Goal: Task Accomplishment & Management: Manage account settings

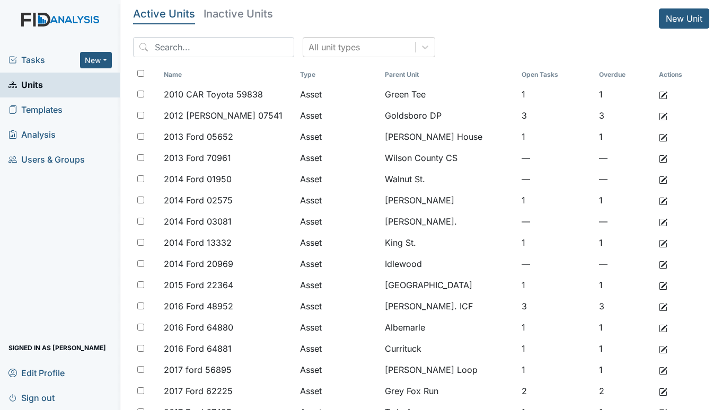
click at [49, 60] on span "Tasks" at bounding box center [44, 60] width 72 height 13
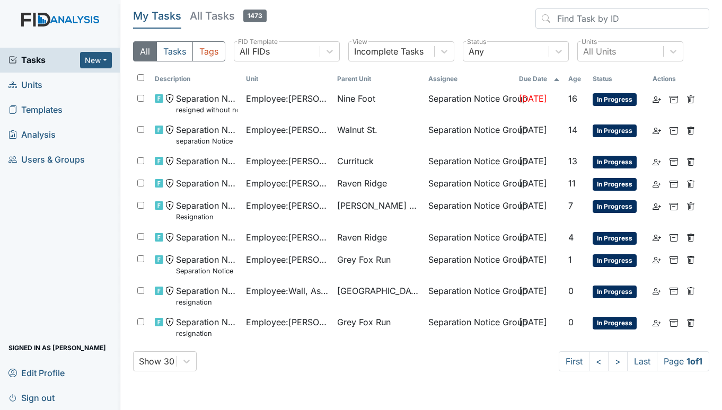
click at [40, 87] on span "Units" at bounding box center [25, 85] width 34 height 16
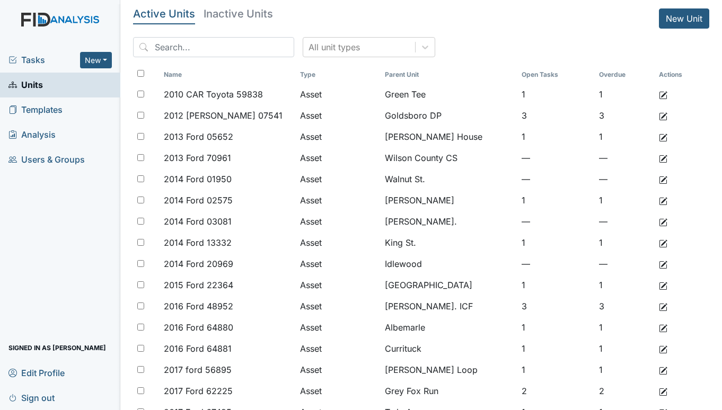
click at [36, 58] on span "Tasks" at bounding box center [44, 60] width 72 height 13
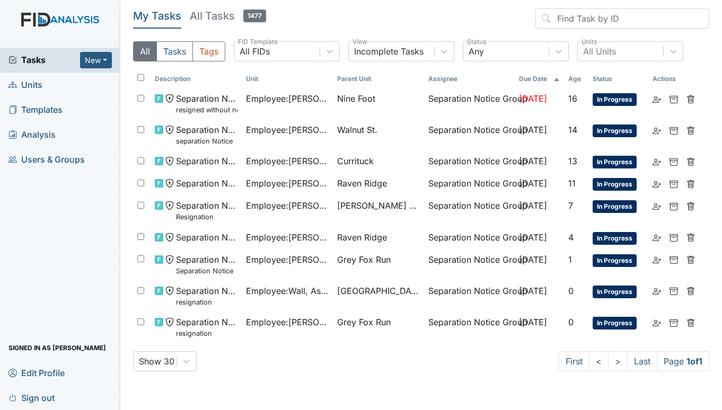
click at [25, 88] on span "Units" at bounding box center [25, 85] width 34 height 16
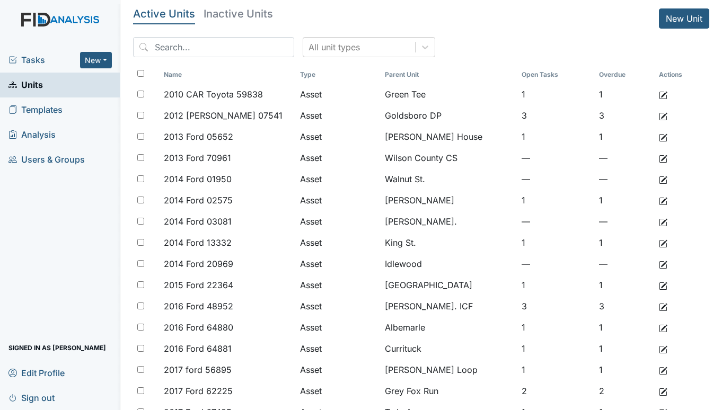
click at [41, 57] on span "Tasks" at bounding box center [44, 60] width 72 height 13
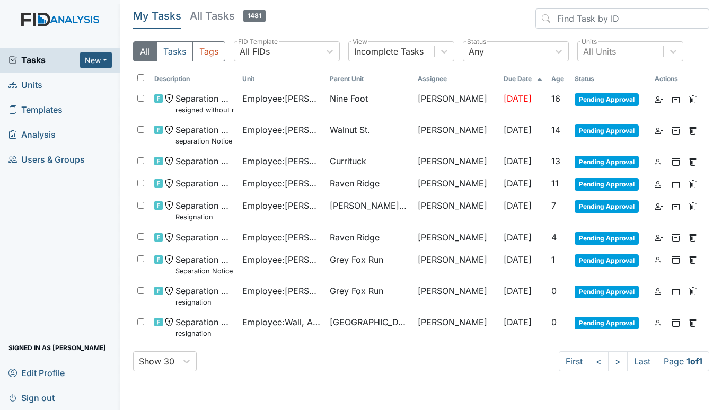
click at [24, 84] on span "Units" at bounding box center [25, 85] width 34 height 16
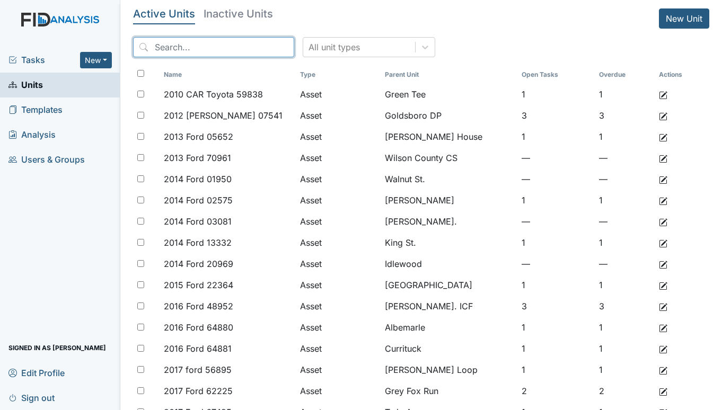
click at [169, 46] on input "search" at bounding box center [213, 47] width 161 height 20
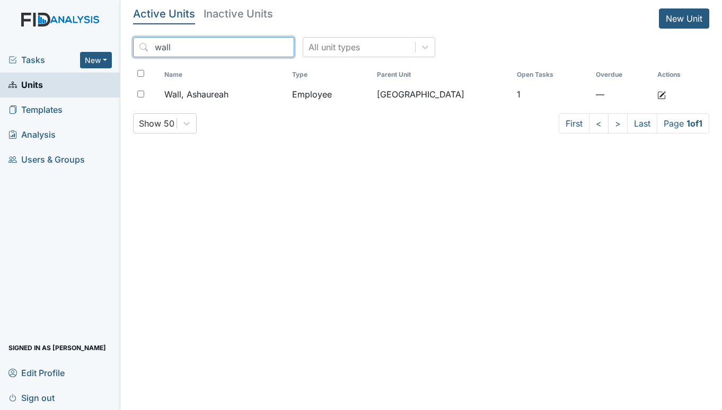
type input "wall"
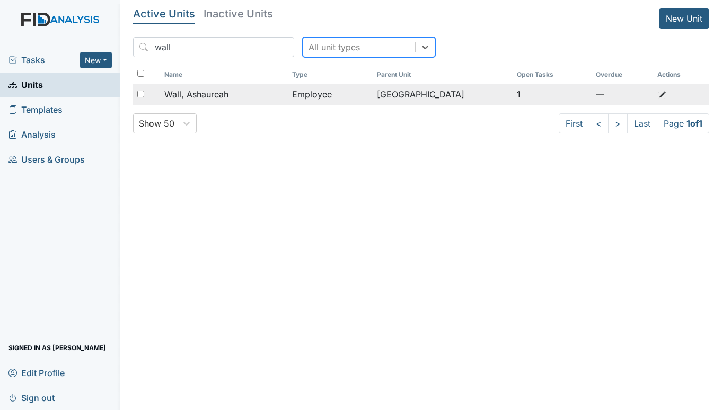
click at [198, 92] on span "Wall, Ashaureah" at bounding box center [196, 94] width 64 height 13
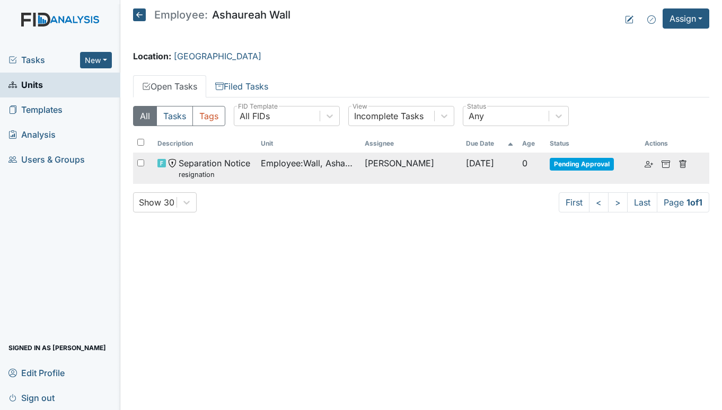
click at [337, 161] on span "Employee : Wall, Ashaureah" at bounding box center [308, 163] width 95 height 13
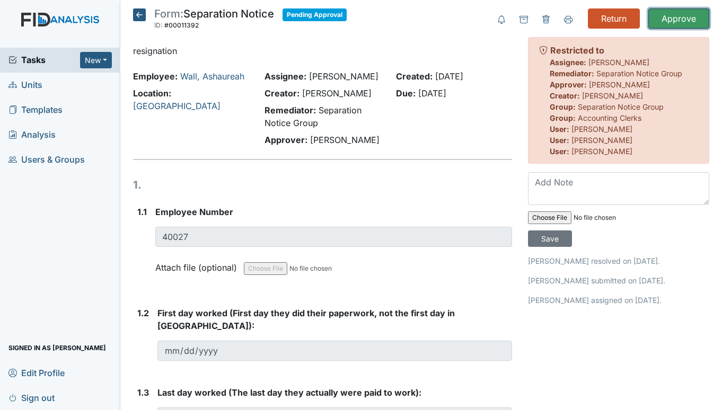
click at [684, 20] on input "Approve" at bounding box center [678, 18] width 61 height 20
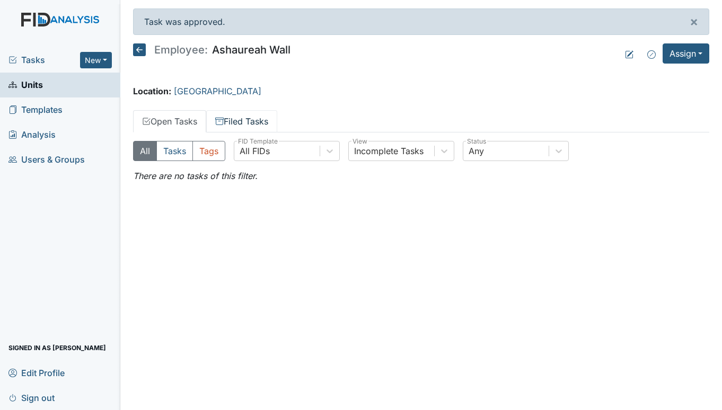
click at [235, 119] on link "Filed Tasks" at bounding box center [241, 121] width 71 height 22
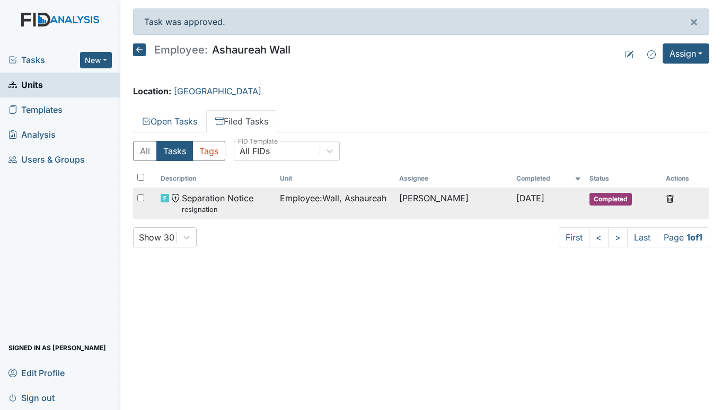
click at [280, 195] on span "Employee : Wall, Ashaureah" at bounding box center [333, 198] width 107 height 13
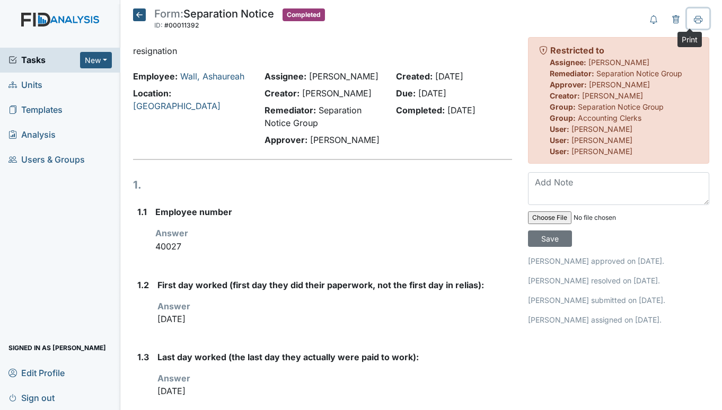
click at [687, 14] on button at bounding box center [698, 18] width 22 height 20
click at [139, 14] on icon at bounding box center [139, 14] width 13 height 13
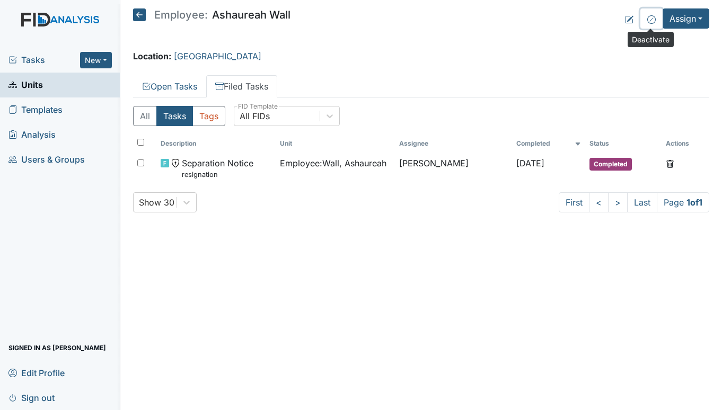
click at [645, 21] on button at bounding box center [651, 18] width 22 height 20
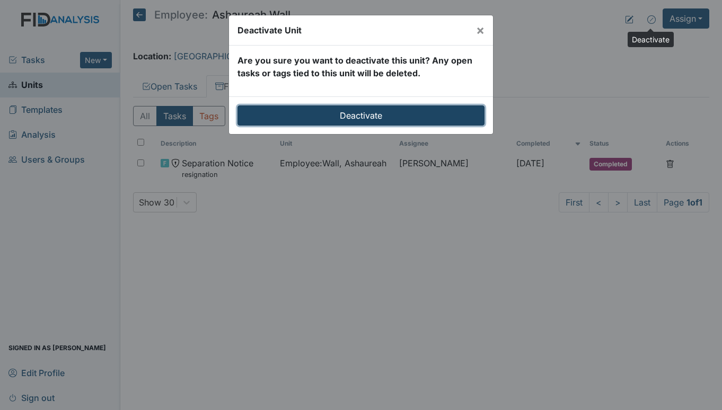
click at [362, 117] on input "Deactivate" at bounding box center [360, 115] width 247 height 20
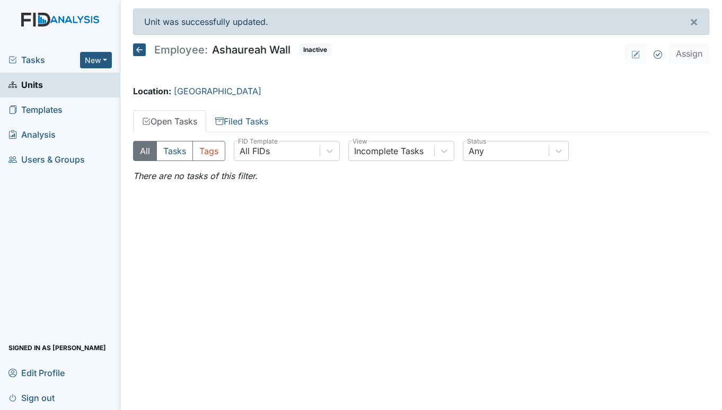
click at [36, 81] on span "Units" at bounding box center [25, 85] width 34 height 16
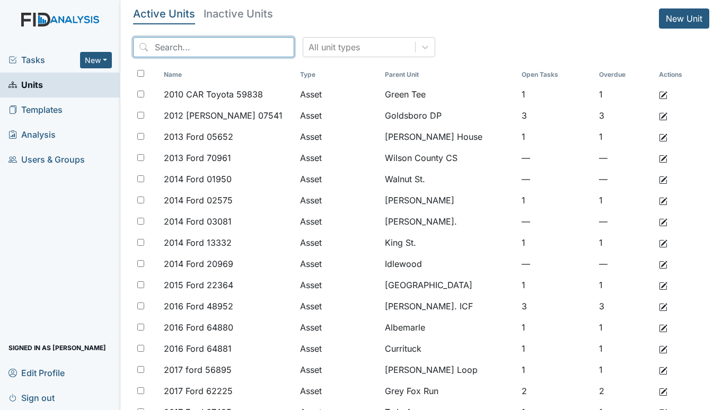
click at [189, 46] on input "search" at bounding box center [213, 47] width 161 height 20
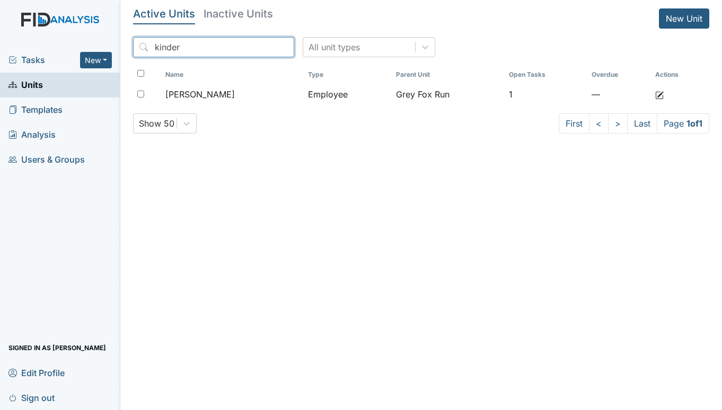
type input "kinder"
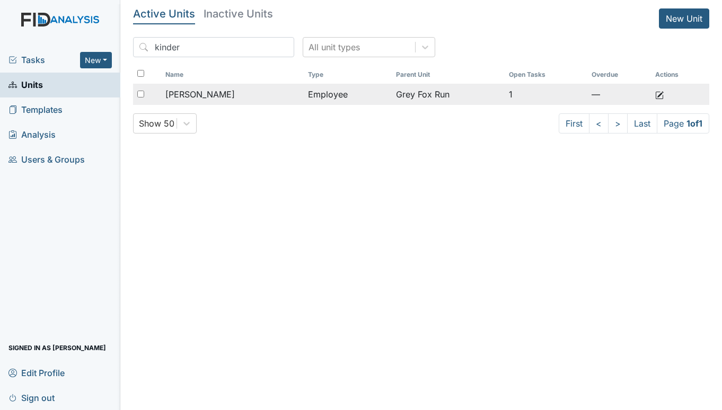
click at [240, 97] on div "[PERSON_NAME]" at bounding box center [232, 94] width 134 height 13
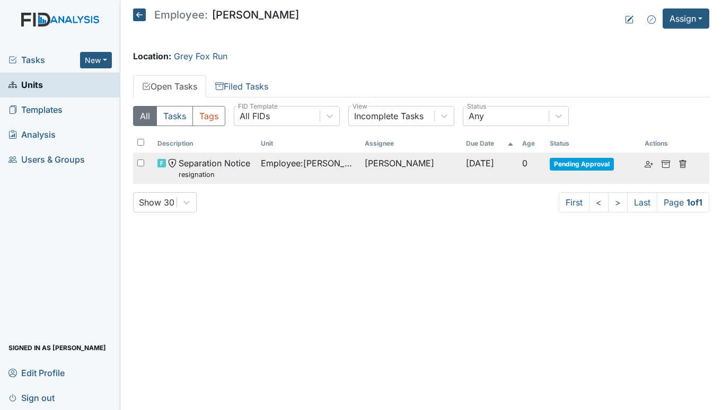
click at [272, 160] on span "Employee : Kinder, Christine" at bounding box center [308, 163] width 95 height 13
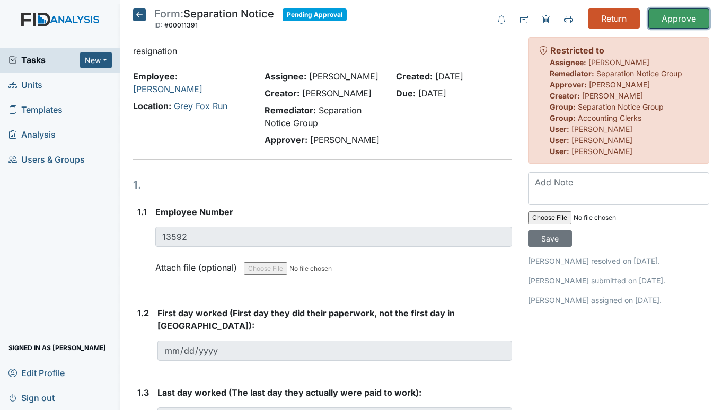
click at [664, 16] on input "Approve" at bounding box center [678, 18] width 61 height 20
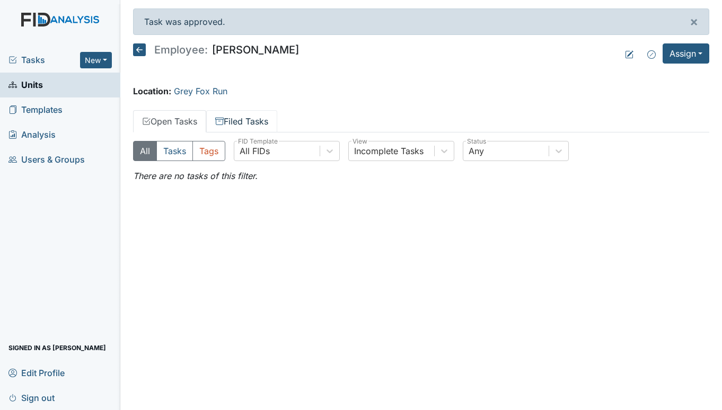
click at [254, 119] on link "Filed Tasks" at bounding box center [241, 121] width 71 height 22
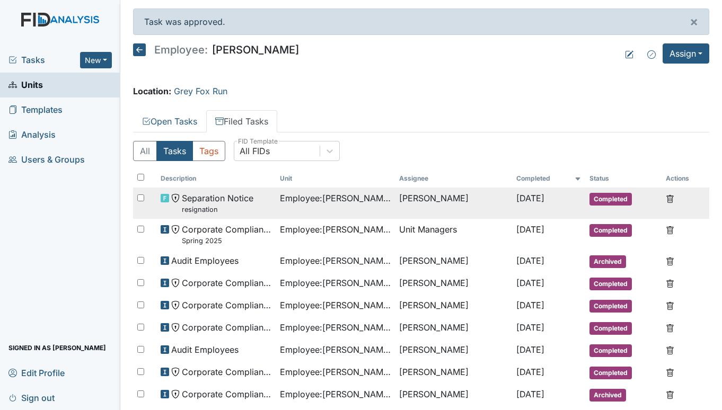
click at [258, 193] on div "Separation Notice resignation" at bounding box center [216, 203] width 111 height 23
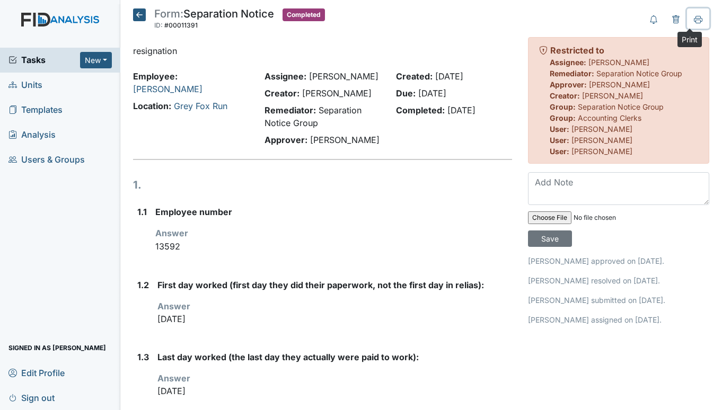
click at [696, 20] on button at bounding box center [698, 18] width 22 height 20
click at [135, 10] on icon at bounding box center [139, 14] width 13 height 13
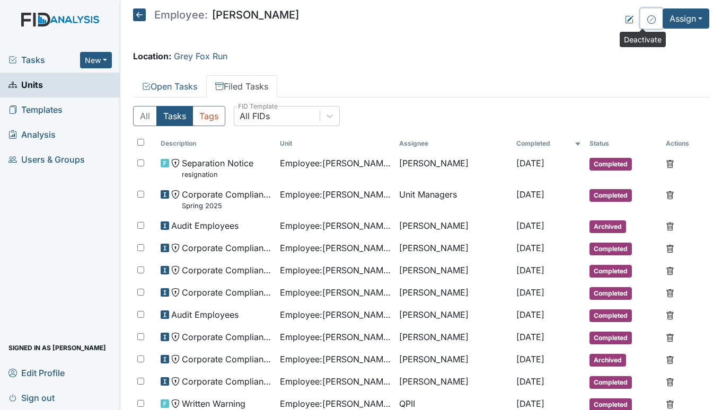
click at [647, 17] on icon at bounding box center [651, 19] width 8 height 8
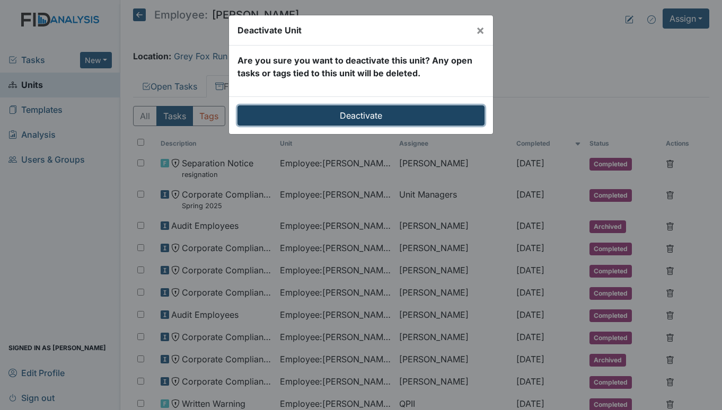
click at [353, 114] on input "Deactivate" at bounding box center [360, 115] width 247 height 20
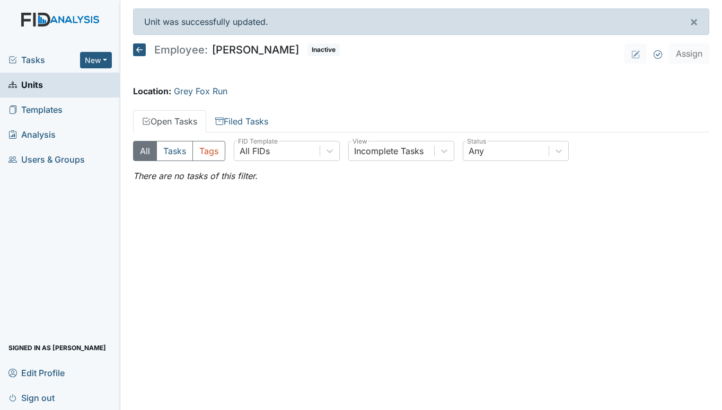
click at [53, 85] on link "Units" at bounding box center [60, 85] width 120 height 25
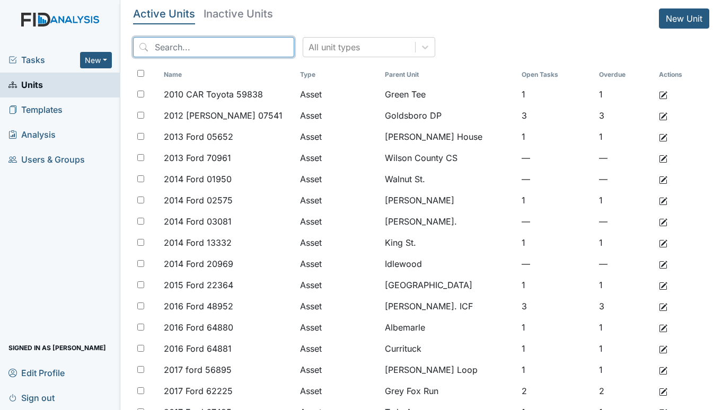
click at [218, 45] on input "search" at bounding box center [213, 47] width 161 height 20
type input "king"
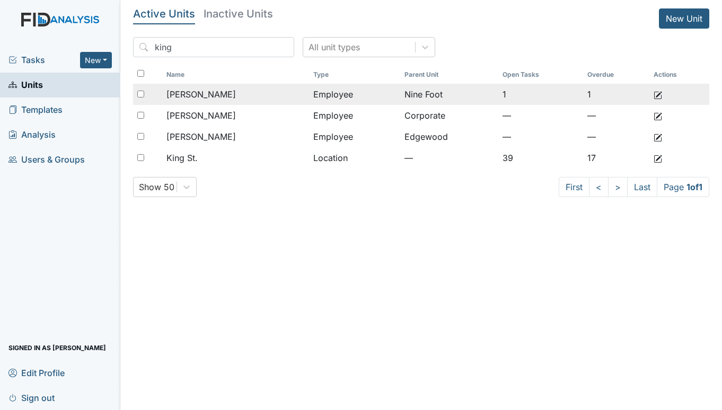
click at [218, 95] on span "[PERSON_NAME]" at bounding box center [200, 94] width 69 height 13
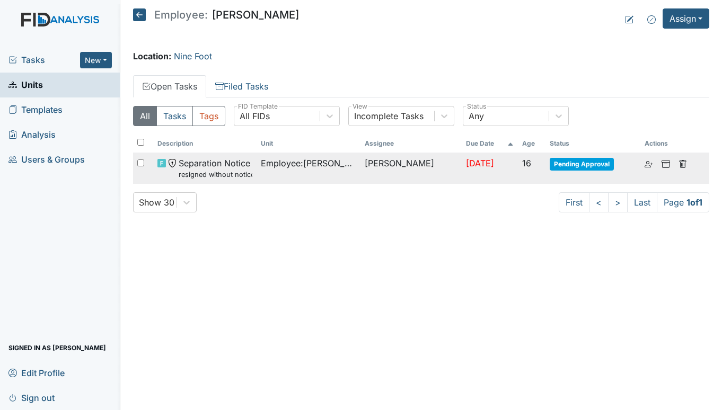
click at [271, 161] on span "Employee : King, Alaysha" at bounding box center [308, 163] width 95 height 13
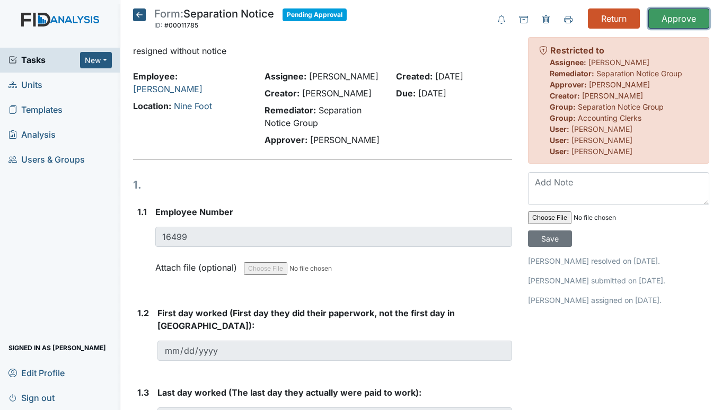
click at [674, 18] on input "Approve" at bounding box center [678, 18] width 61 height 20
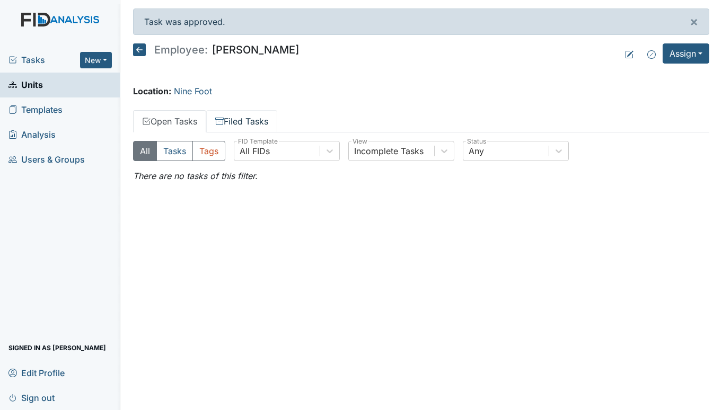
click at [245, 120] on link "Filed Tasks" at bounding box center [241, 121] width 71 height 22
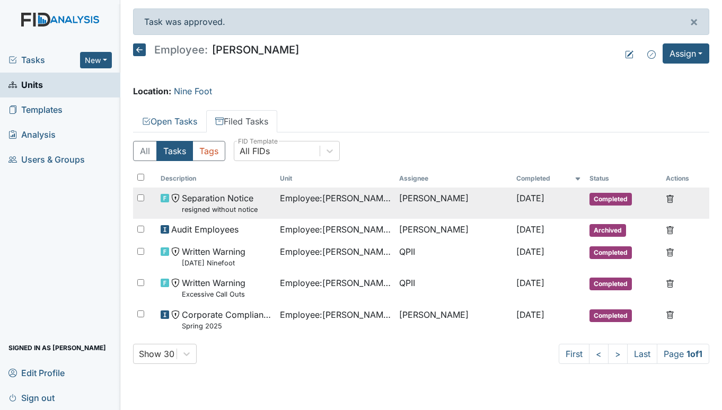
click at [258, 197] on div "Separation Notice resigned without notice" at bounding box center [216, 203] width 111 height 23
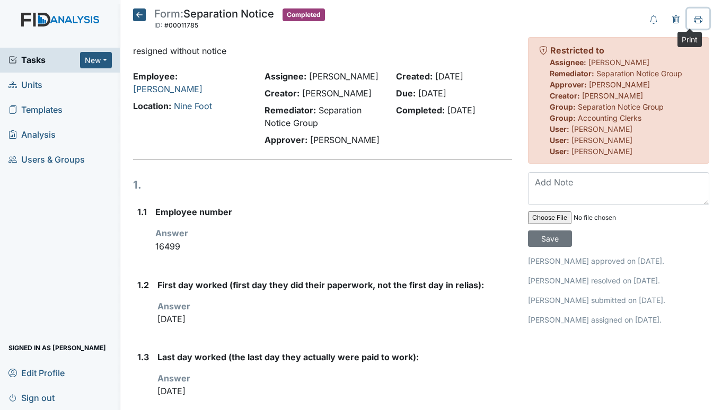
drag, startPoint x: 693, startPoint y: 21, endPoint x: 544, endPoint y: 301, distance: 316.6
click at [694, 21] on icon at bounding box center [698, 19] width 8 height 8
click at [144, 14] on icon at bounding box center [139, 14] width 13 height 13
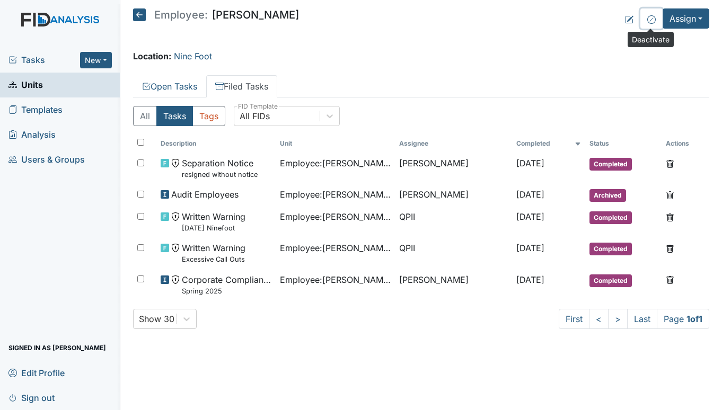
click at [650, 19] on icon at bounding box center [651, 19] width 8 height 8
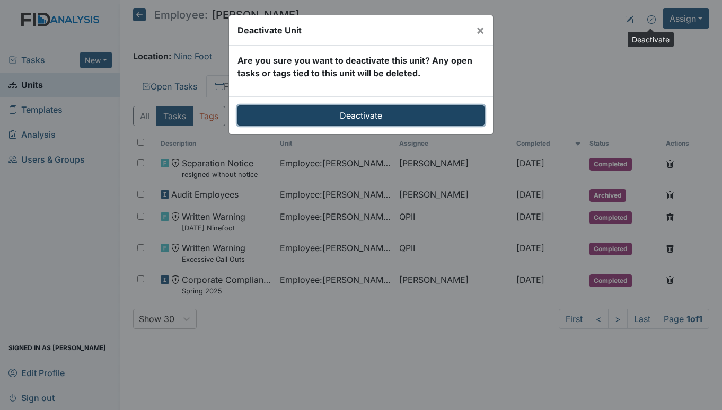
click at [321, 117] on input "Deactivate" at bounding box center [360, 115] width 247 height 20
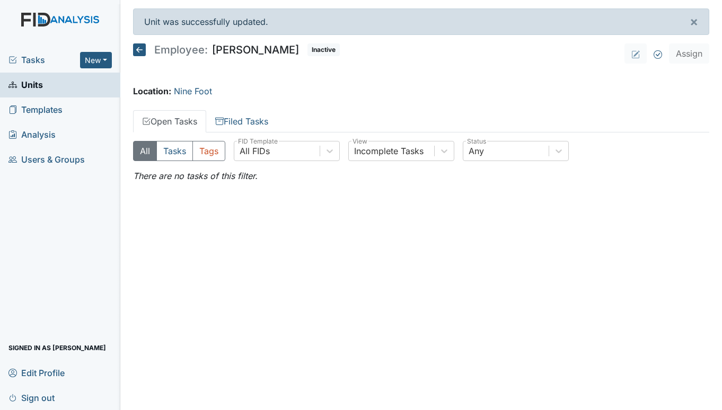
click at [32, 85] on span "Units" at bounding box center [25, 85] width 34 height 16
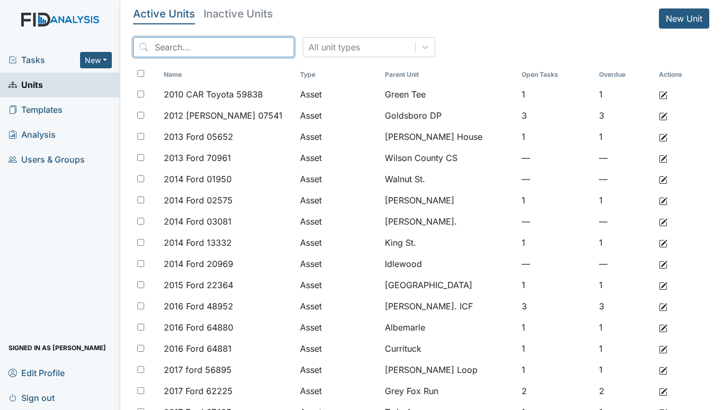
click at [214, 46] on input "search" at bounding box center [213, 47] width 161 height 20
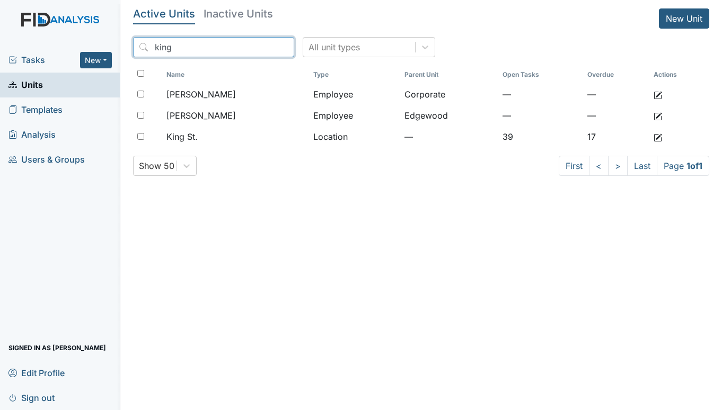
drag, startPoint x: 193, startPoint y: 49, endPoint x: -35, endPoint y: 48, distance: 228.5
click at [0, 48] on html "Tasks New Form Inspection Document Bundle Units Templates Analysis Users & Grou…" at bounding box center [361, 205] width 722 height 410
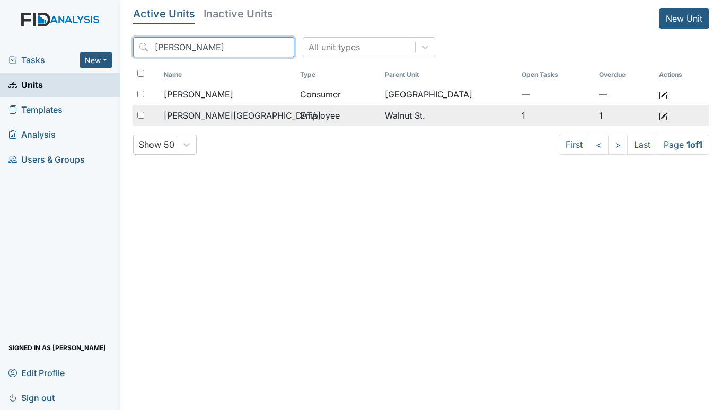
type input "allen"
click at [205, 111] on span "Allen, Kiara" at bounding box center [242, 115] width 157 height 13
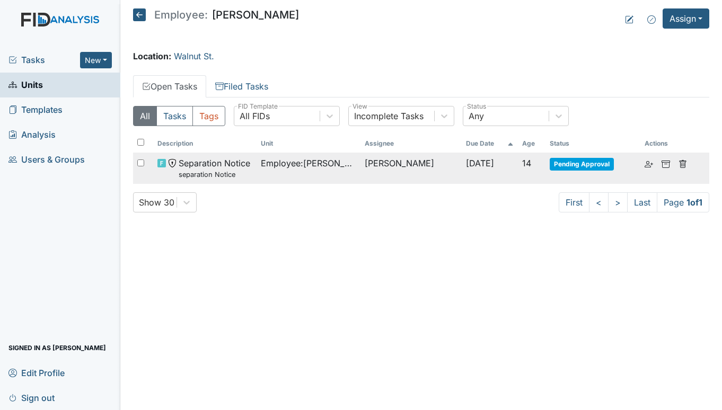
click at [272, 155] on td "Employee : Allen, Kiara" at bounding box center [309, 168] width 104 height 31
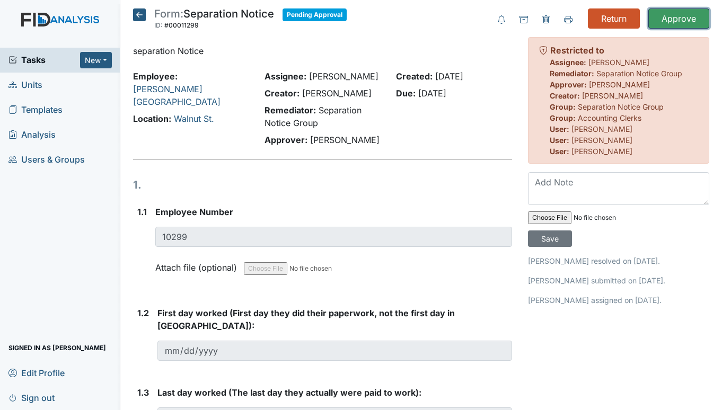
click at [667, 11] on input "Approve" at bounding box center [678, 18] width 61 height 20
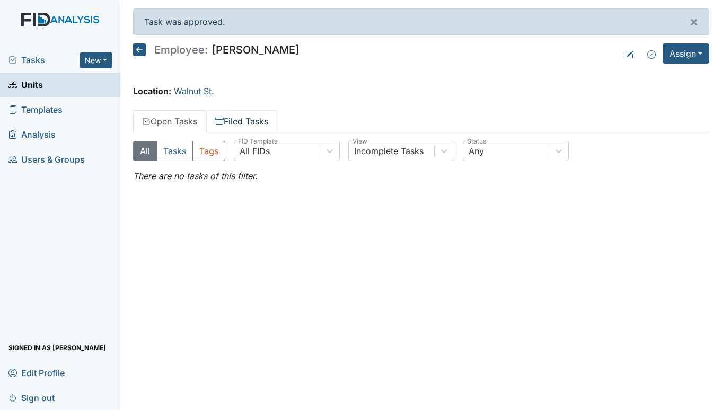
click at [250, 116] on link "Filed Tasks" at bounding box center [241, 121] width 71 height 22
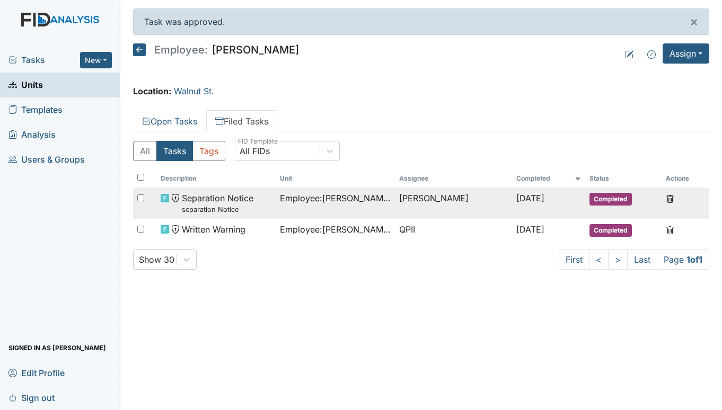
click at [228, 199] on span "Separation Notice separation Notice" at bounding box center [218, 203] width 72 height 23
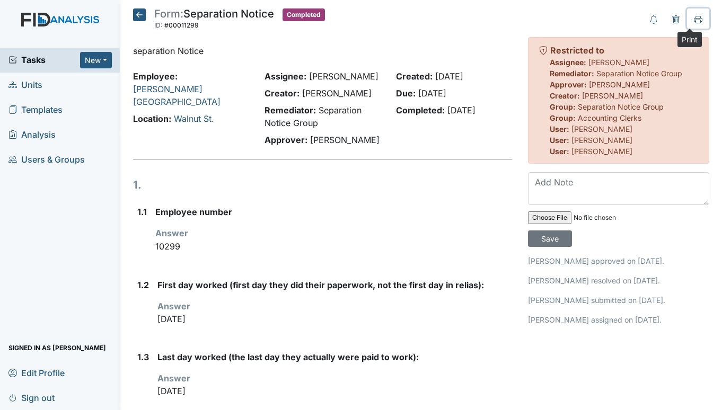
click at [694, 20] on icon at bounding box center [698, 19] width 8 height 8
click at [135, 17] on icon at bounding box center [139, 14] width 13 height 13
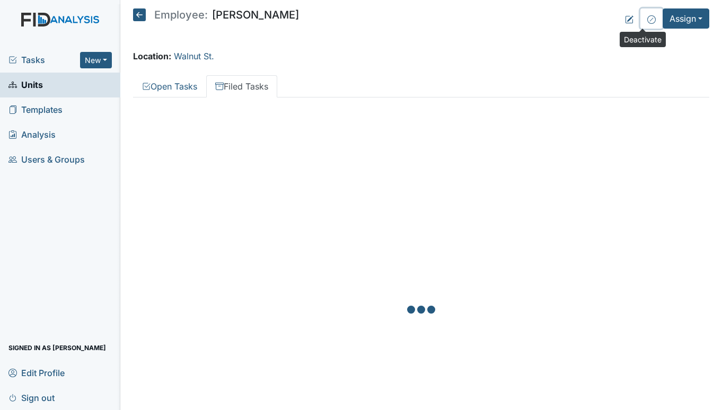
drag, startPoint x: 638, startPoint y: 22, endPoint x: 625, endPoint y: 24, distance: 13.4
click at [638, 22] on div "Assign Assign Form Assign Inspection Assign Document Assign Bundle" at bounding box center [663, 18] width 91 height 20
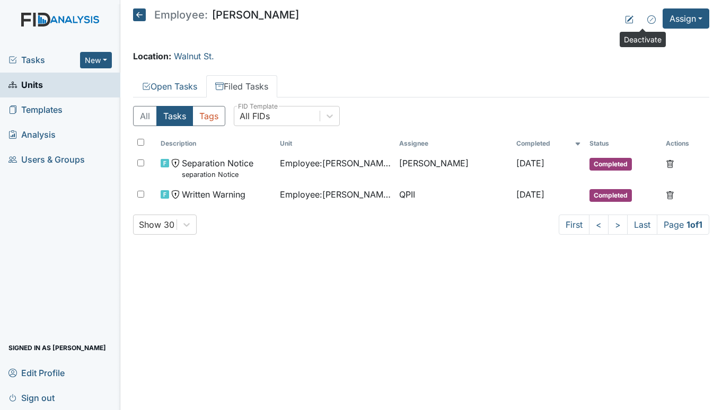
click at [648, 41] on div "Deactivate" at bounding box center [643, 39] width 46 height 15
click at [649, 18] on icon at bounding box center [651, 19] width 8 height 8
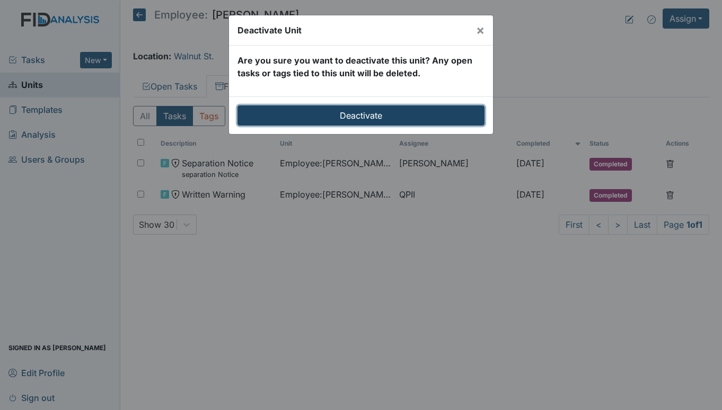
click at [398, 110] on input "Deactivate" at bounding box center [360, 115] width 247 height 20
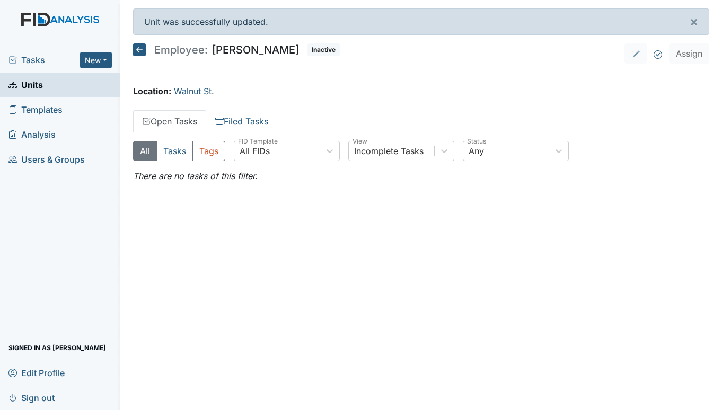
click at [44, 83] on link "Units" at bounding box center [60, 85] width 120 height 25
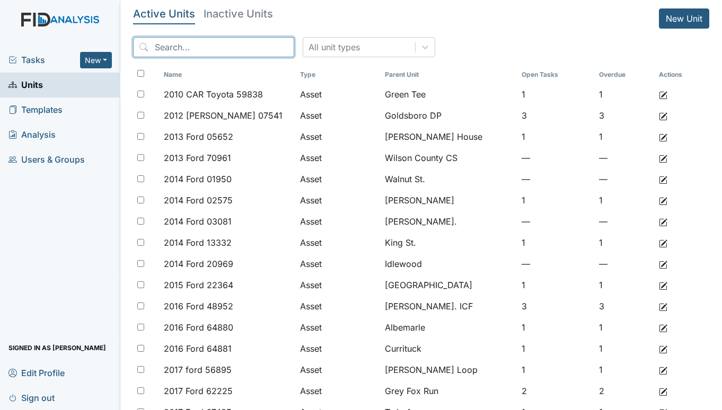
click at [183, 44] on input "search" at bounding box center [213, 47] width 161 height 20
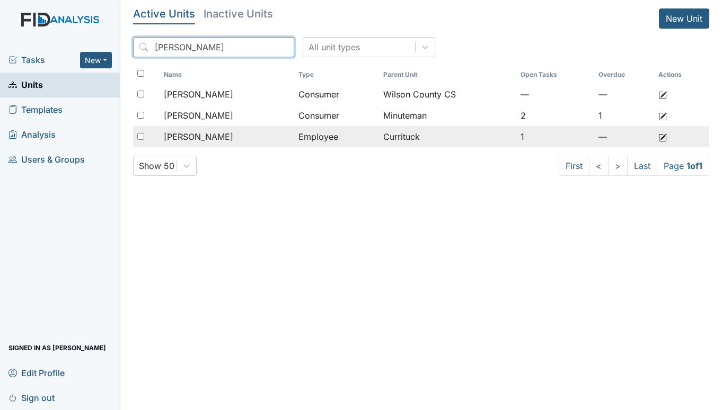
type input "[PERSON_NAME]"
click at [240, 136] on div "[PERSON_NAME]" at bounding box center [227, 136] width 126 height 13
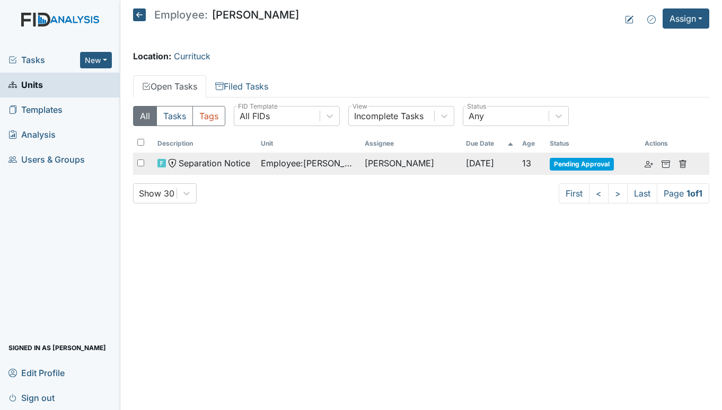
click at [295, 164] on span "Employee : [PERSON_NAME]" at bounding box center [308, 163] width 95 height 13
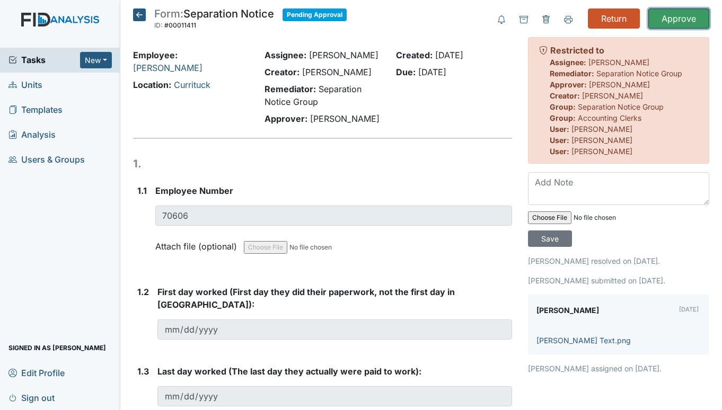
click at [669, 17] on input "Approve" at bounding box center [678, 18] width 61 height 20
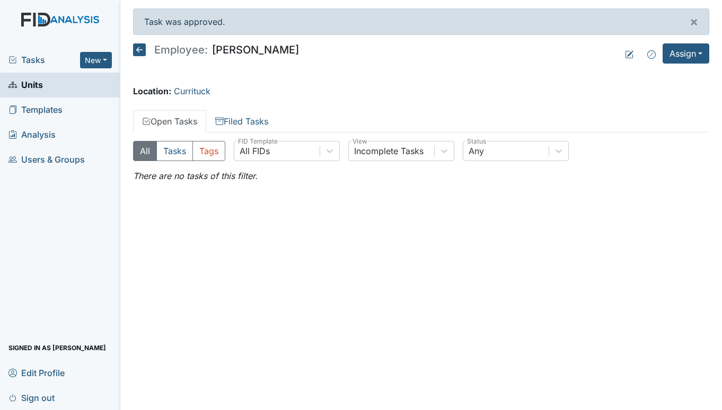
click at [142, 53] on icon at bounding box center [139, 49] width 13 height 13
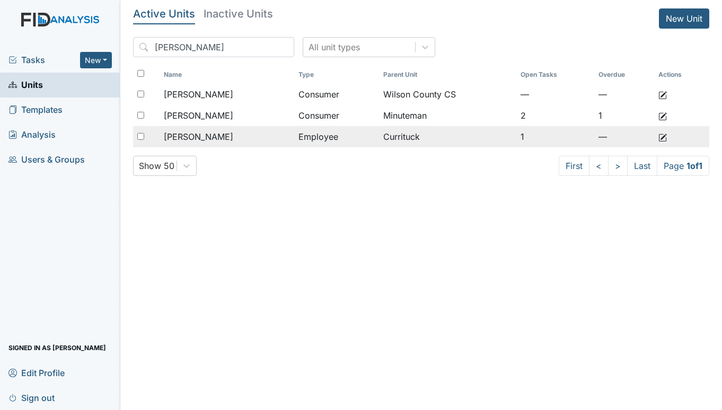
click at [215, 140] on span "[PERSON_NAME]" at bounding box center [198, 136] width 69 height 13
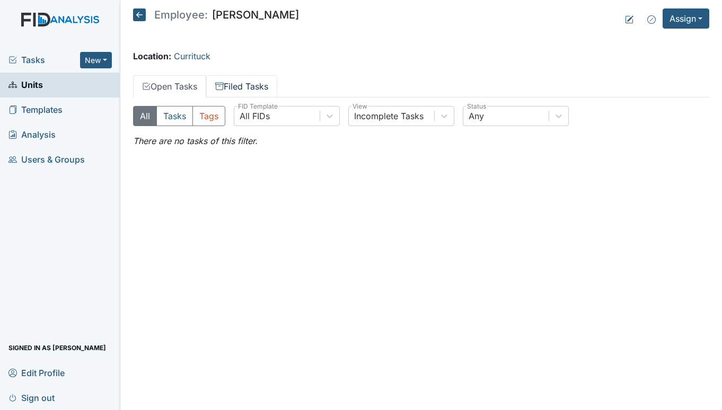
click at [233, 83] on link "Filed Tasks" at bounding box center [241, 86] width 71 height 22
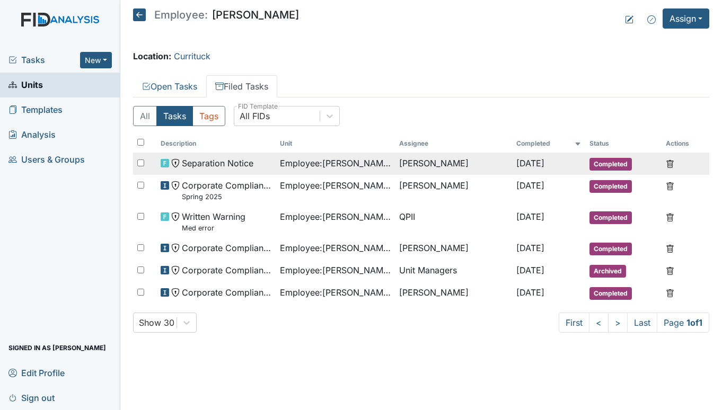
click at [285, 162] on span "Employee : Morgan, Ramona" at bounding box center [335, 163] width 111 height 13
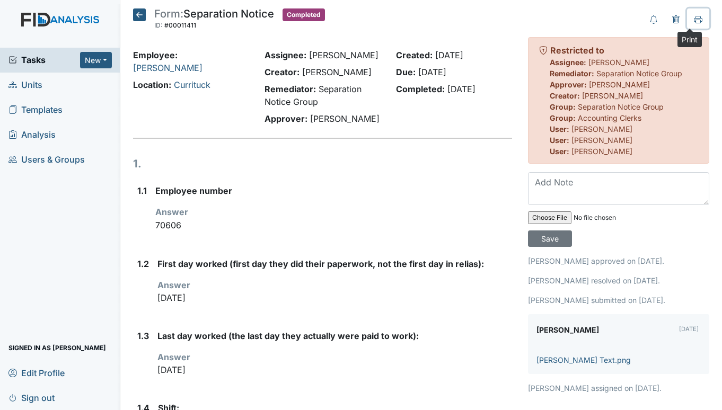
drag, startPoint x: 693, startPoint y: 17, endPoint x: 548, endPoint y: 303, distance: 320.3
click at [694, 17] on icon at bounding box center [698, 19] width 8 height 8
click at [137, 12] on icon at bounding box center [139, 14] width 13 height 13
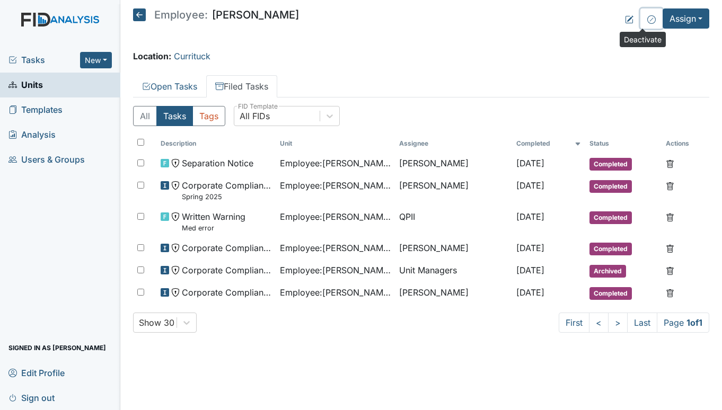
click at [650, 16] on icon at bounding box center [651, 19] width 8 height 8
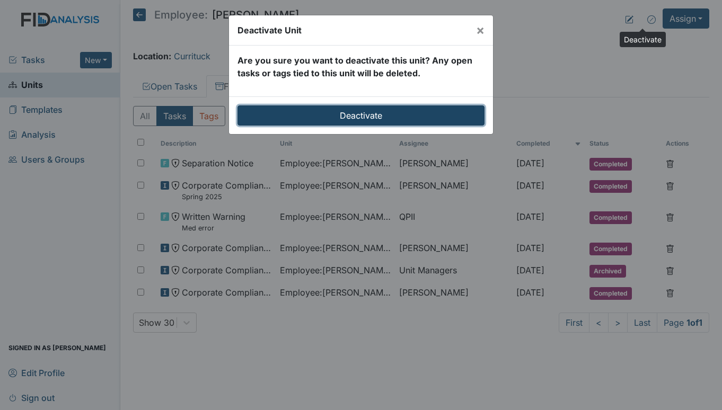
click at [389, 112] on input "Deactivate" at bounding box center [360, 115] width 247 height 20
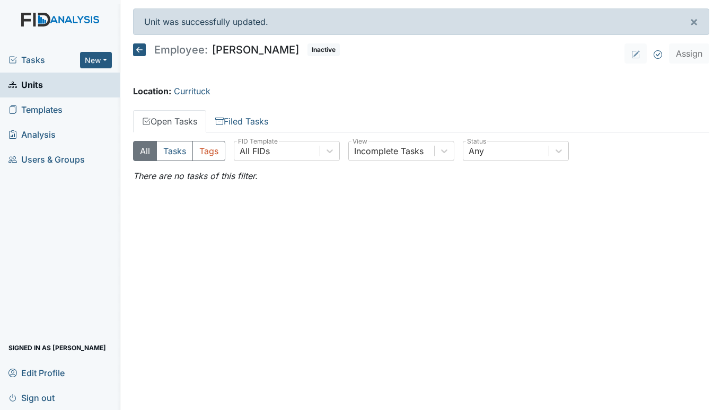
click at [40, 54] on span "Tasks" at bounding box center [44, 60] width 72 height 13
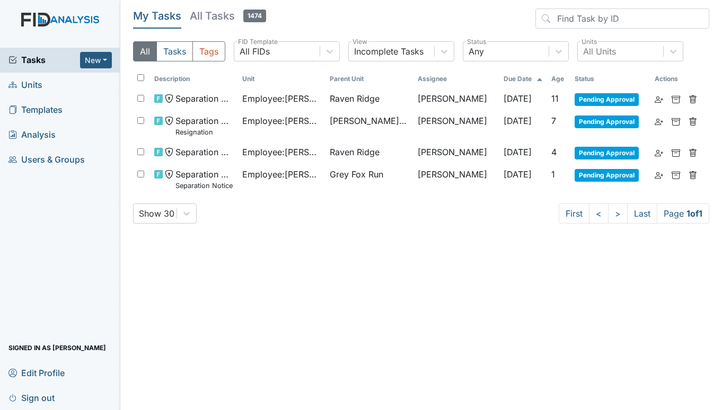
click at [39, 79] on span "Units" at bounding box center [25, 85] width 34 height 16
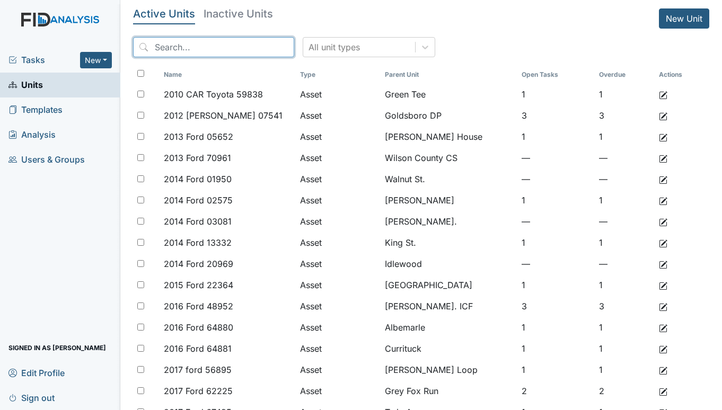
click at [239, 46] on input "search" at bounding box center [213, 47] width 161 height 20
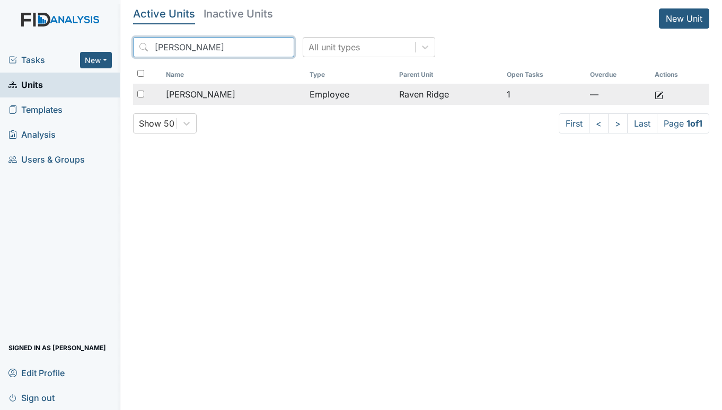
type input "martinez"
click at [228, 100] on span "[PERSON_NAME]" at bounding box center [200, 94] width 69 height 13
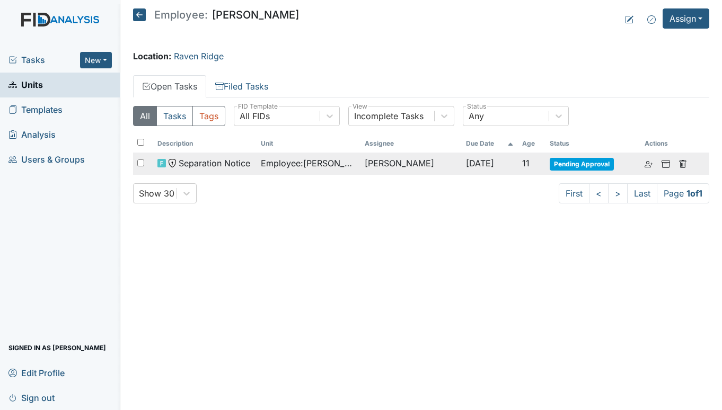
click at [269, 167] on span "Employee : Martinez, Kristal" at bounding box center [308, 163] width 95 height 13
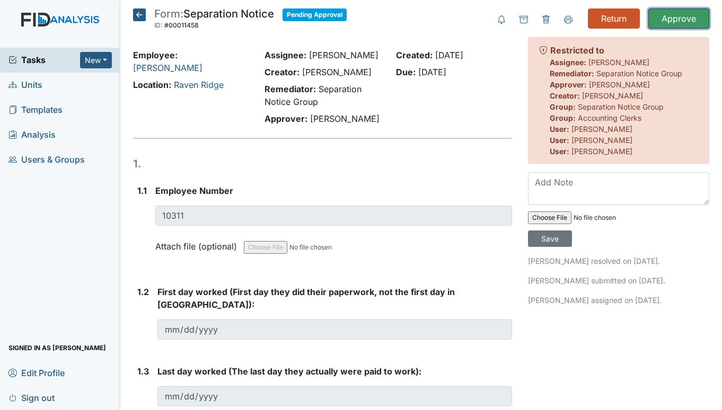
click at [668, 8] on input "Approve" at bounding box center [678, 18] width 61 height 20
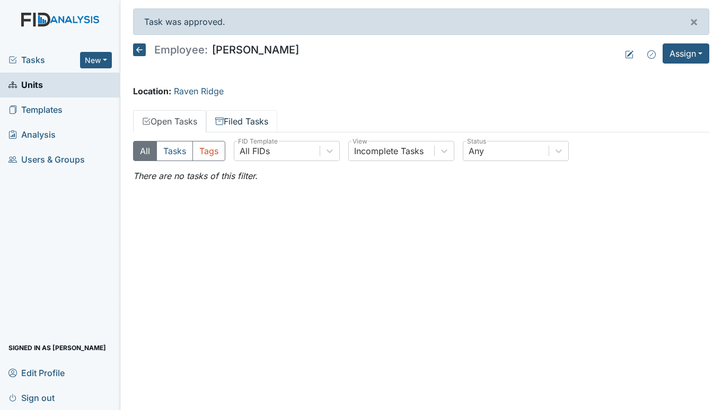
click at [229, 118] on link "Filed Tasks" at bounding box center [241, 121] width 71 height 22
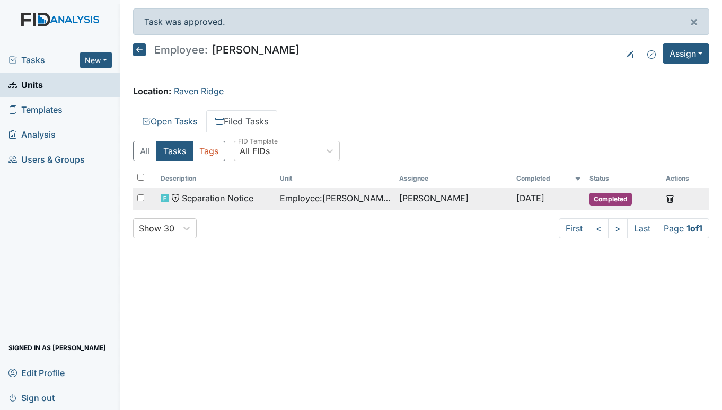
click at [250, 201] on span "Separation Notice" at bounding box center [218, 198] width 72 height 13
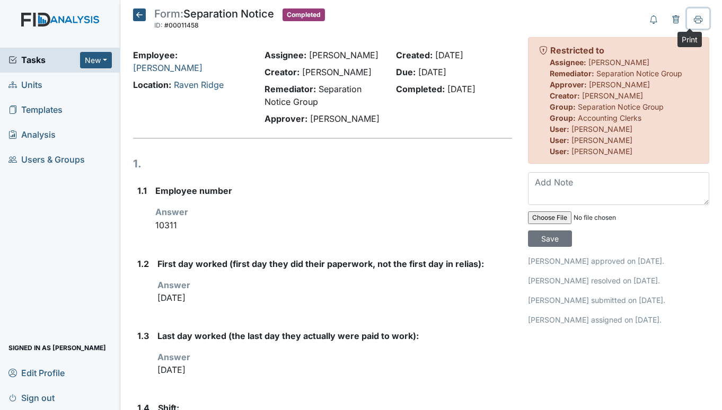
click at [694, 17] on icon at bounding box center [698, 19] width 8 height 8
click at [137, 14] on icon at bounding box center [139, 14] width 13 height 13
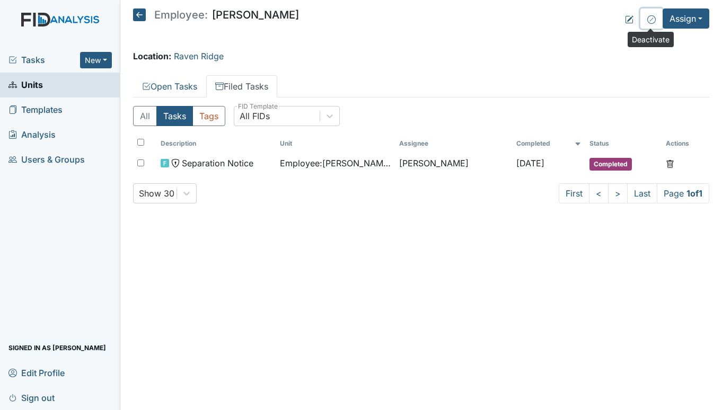
click at [647, 19] on icon at bounding box center [651, 19] width 8 height 8
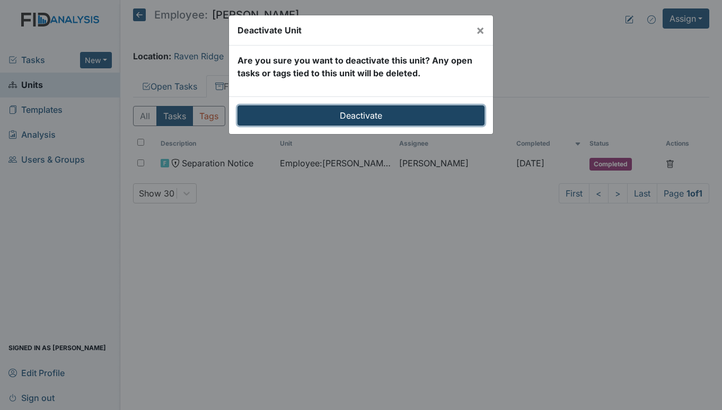
click at [380, 116] on input "Deactivate" at bounding box center [360, 115] width 247 height 20
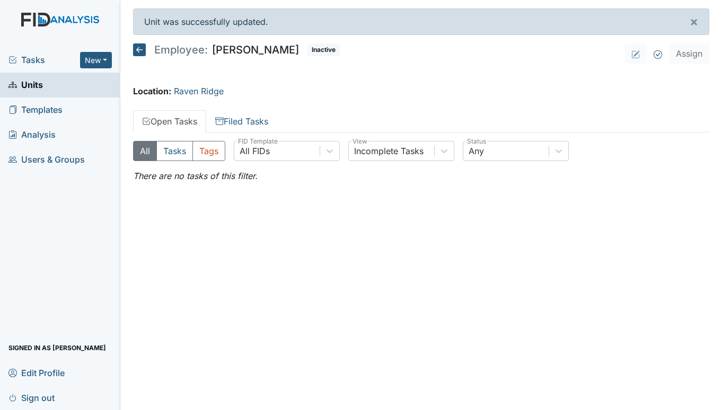
click at [29, 86] on span "Units" at bounding box center [25, 85] width 34 height 16
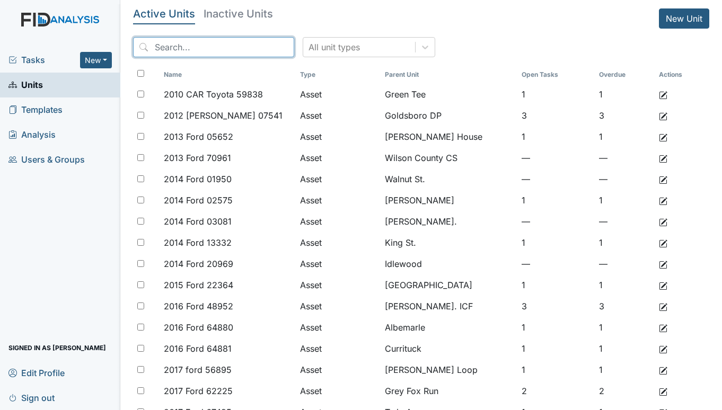
click at [173, 50] on input "search" at bounding box center [213, 47] width 161 height 20
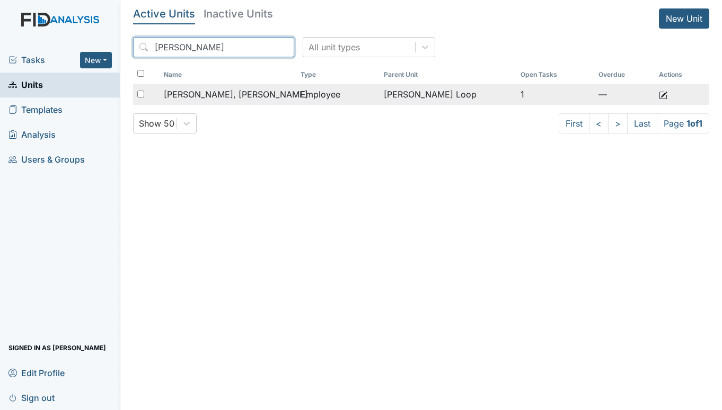
type input "ruiz"
click at [254, 93] on div "Ruiz Rivera, Martha" at bounding box center [228, 94] width 128 height 13
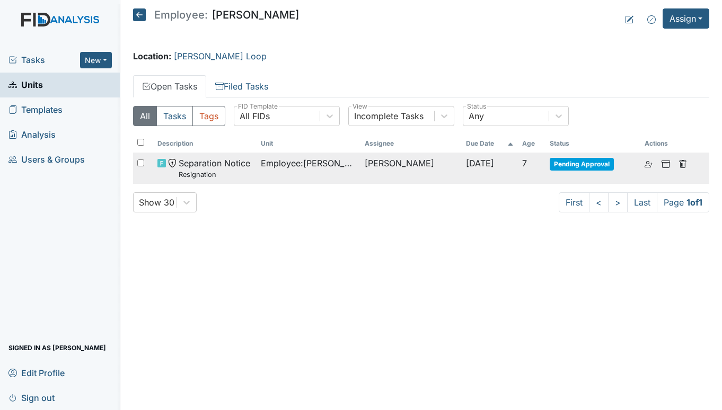
click at [257, 155] on td "Employee : Ruiz Rivera, Martha" at bounding box center [309, 168] width 104 height 31
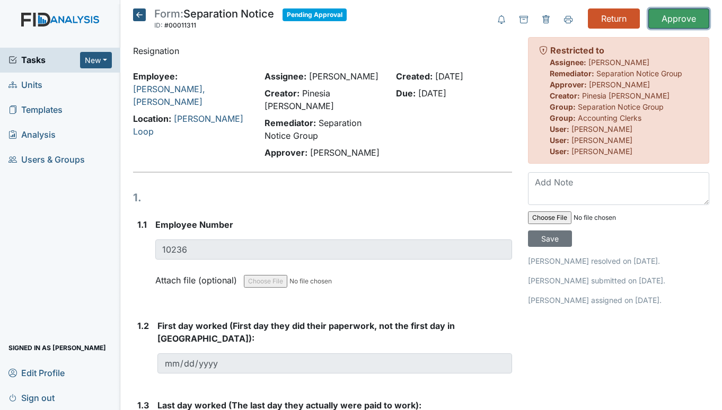
click at [653, 13] on input "Approve" at bounding box center [678, 18] width 61 height 20
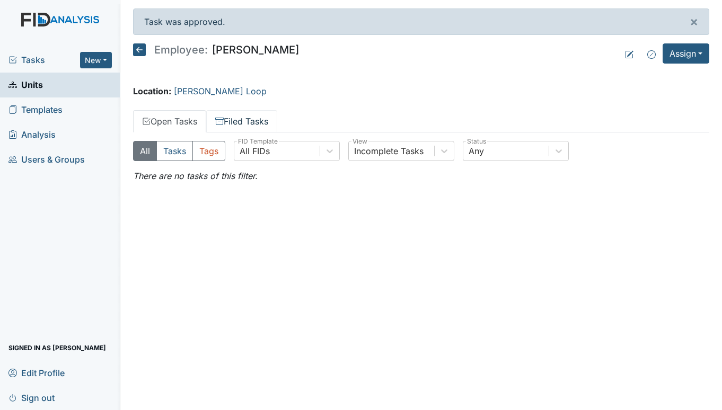
click at [244, 122] on link "Filed Tasks" at bounding box center [241, 121] width 71 height 22
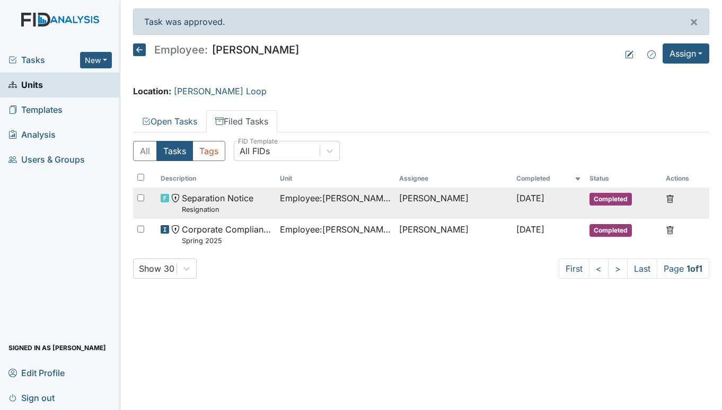
click at [221, 197] on span "Separation Notice Resignation" at bounding box center [218, 203] width 72 height 23
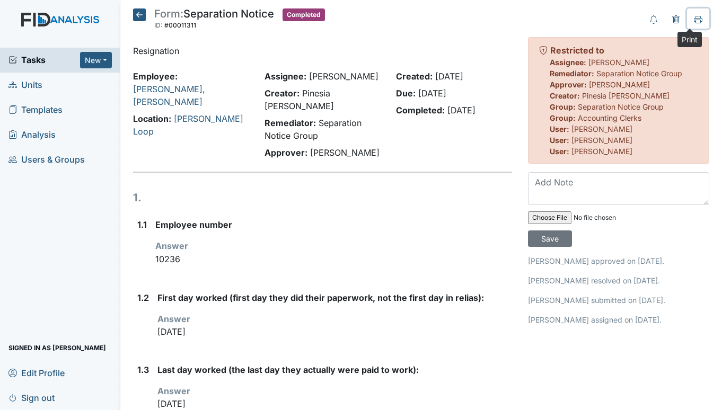
click at [694, 19] on icon at bounding box center [698, 19] width 8 height 8
click at [137, 15] on icon at bounding box center [139, 14] width 13 height 13
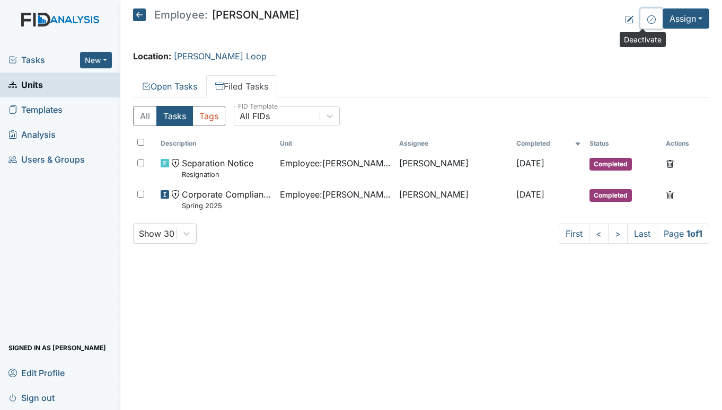
click at [650, 18] on icon at bounding box center [651, 19] width 8 height 8
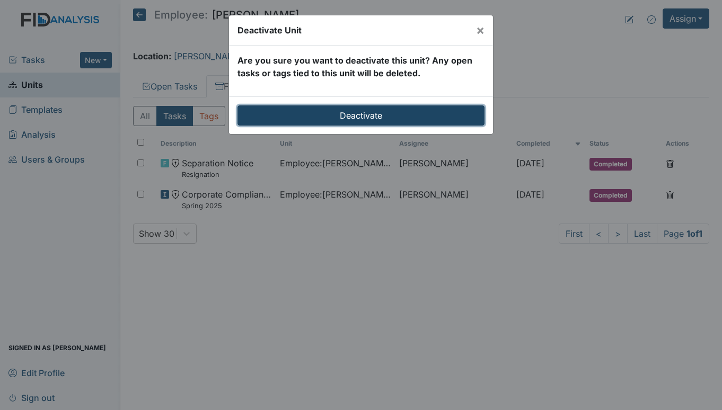
click at [400, 110] on input "Deactivate" at bounding box center [360, 115] width 247 height 20
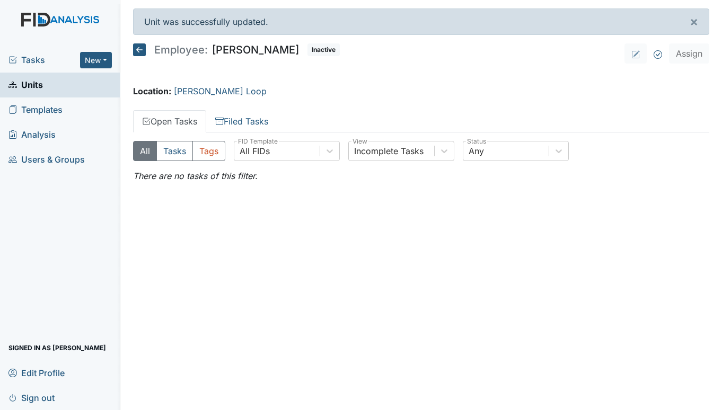
click at [43, 84] on link "Units" at bounding box center [60, 85] width 120 height 25
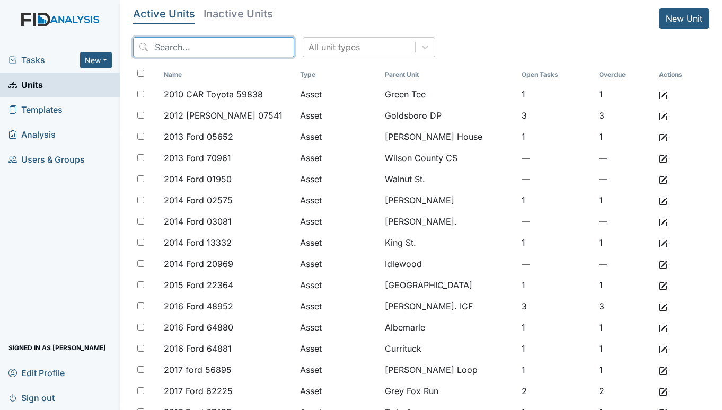
click at [215, 47] on input "search" at bounding box center [213, 47] width 161 height 20
type input "[PERSON_NAME]"
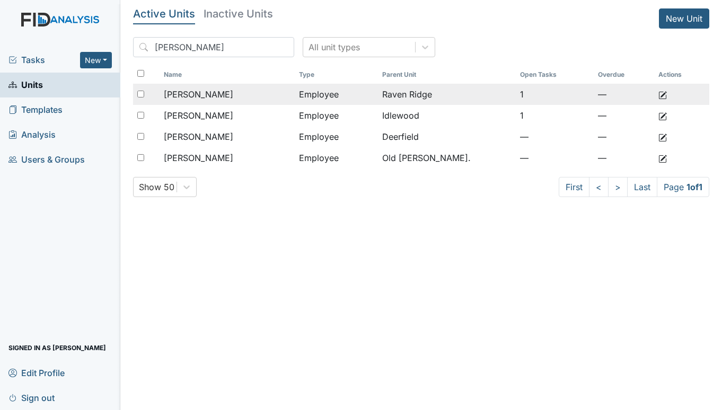
click at [205, 93] on span "[PERSON_NAME]" at bounding box center [198, 94] width 69 height 13
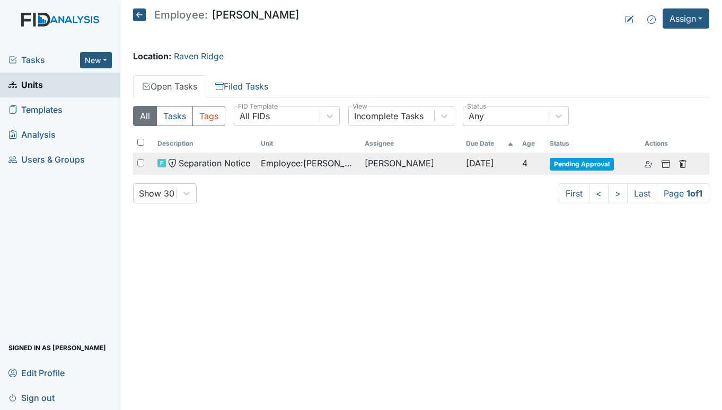
click at [578, 164] on span "Pending Approval" at bounding box center [582, 164] width 64 height 13
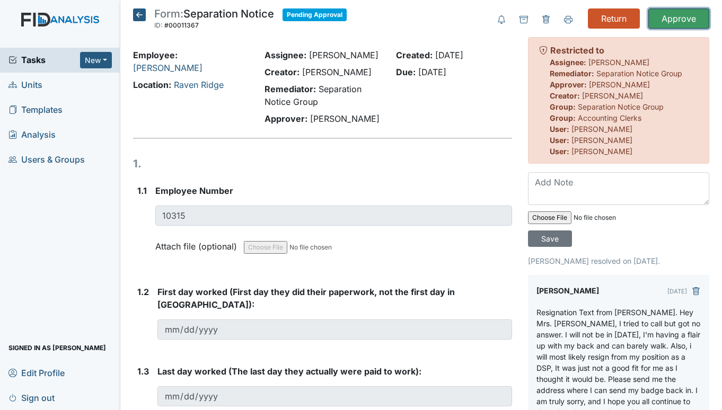
click at [678, 15] on input "Approve" at bounding box center [678, 18] width 61 height 20
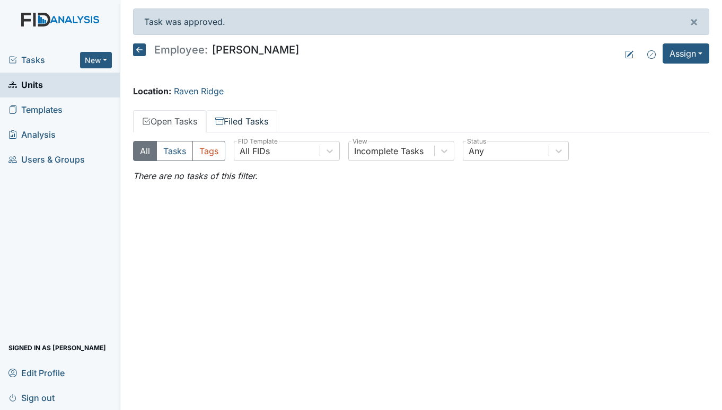
click at [257, 116] on link "Filed Tasks" at bounding box center [241, 121] width 71 height 22
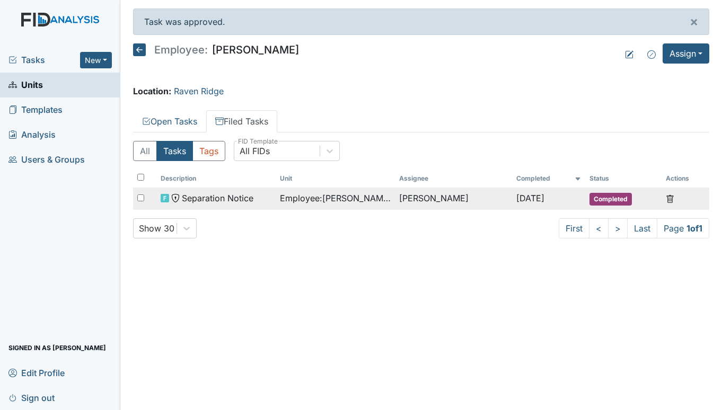
click at [242, 198] on span "Separation Notice" at bounding box center [218, 198] width 72 height 13
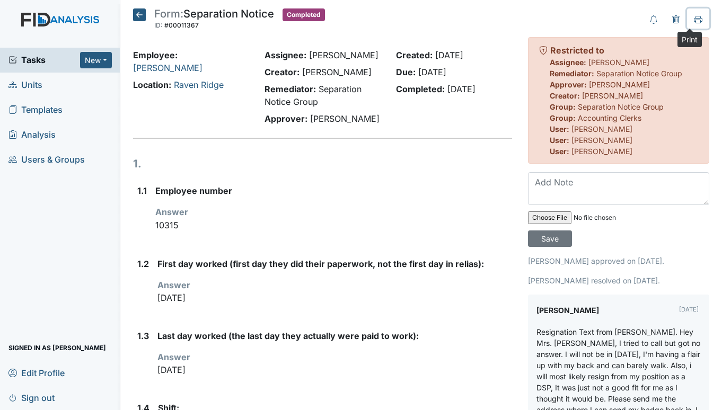
click at [694, 21] on icon at bounding box center [698, 19] width 8 height 6
click at [139, 15] on icon at bounding box center [139, 14] width 13 height 13
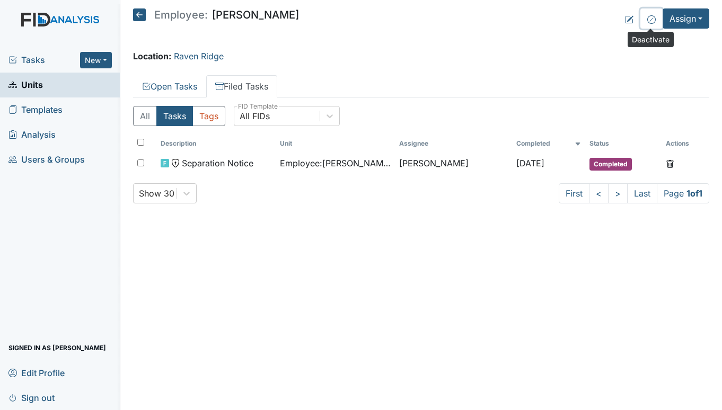
click at [646, 21] on button at bounding box center [651, 18] width 22 height 20
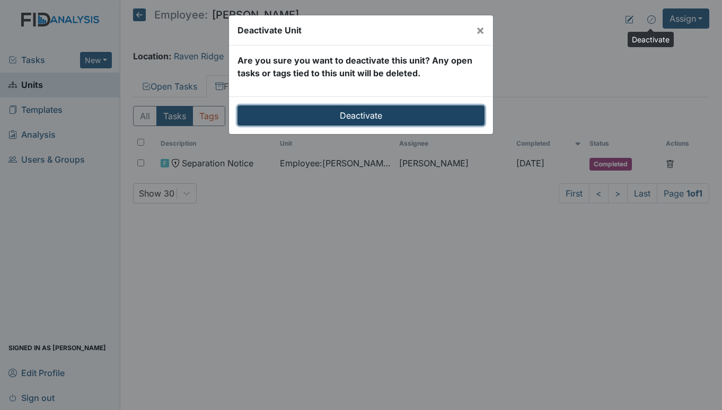
click at [430, 110] on input "Deactivate" at bounding box center [360, 115] width 247 height 20
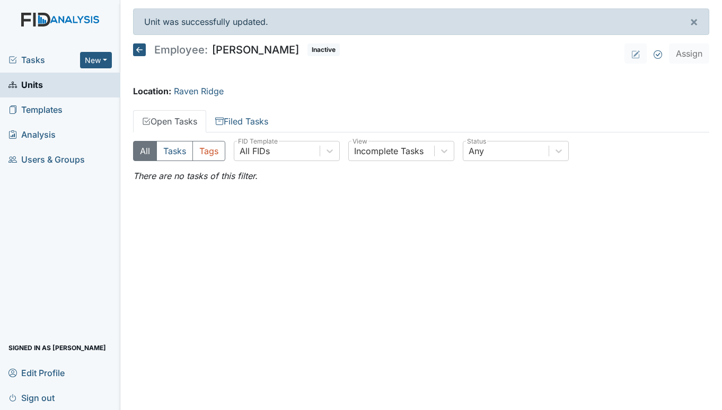
click at [28, 84] on span "Units" at bounding box center [25, 85] width 34 height 16
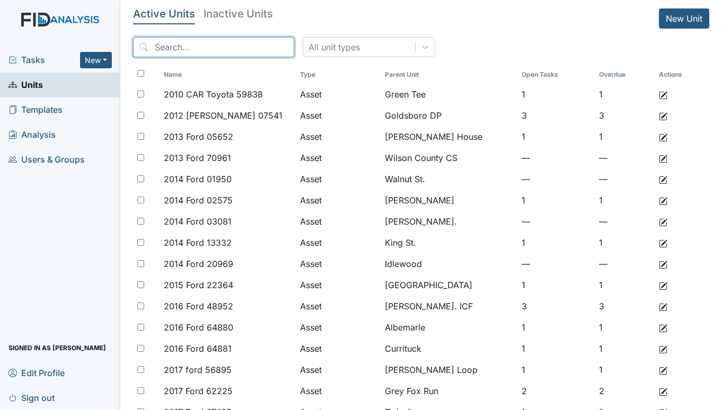
click at [184, 46] on input "search" at bounding box center [213, 47] width 161 height 20
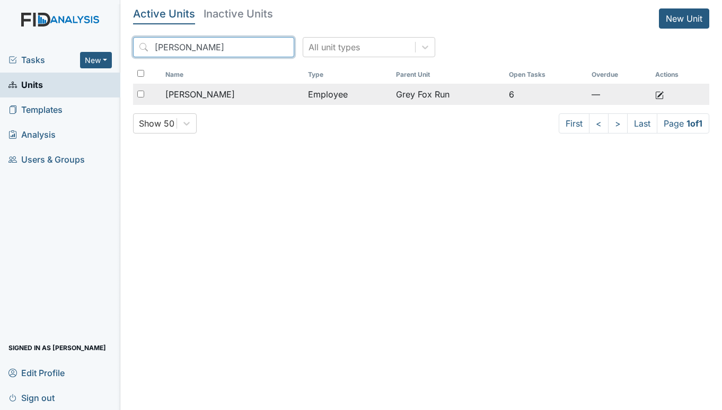
type input "rector"
click at [228, 92] on span "[PERSON_NAME]" at bounding box center [199, 94] width 69 height 13
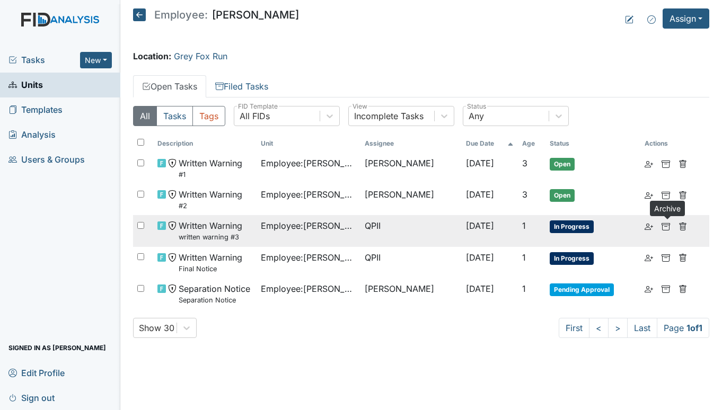
click at [668, 226] on icon at bounding box center [666, 227] width 8 height 8
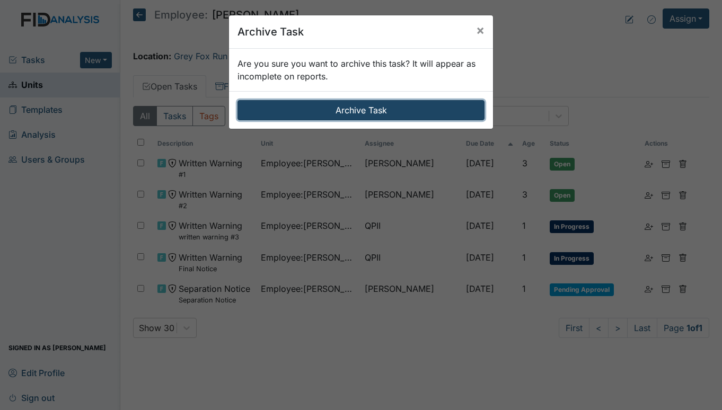
click at [360, 111] on button "Archive Task" at bounding box center [360, 110] width 247 height 20
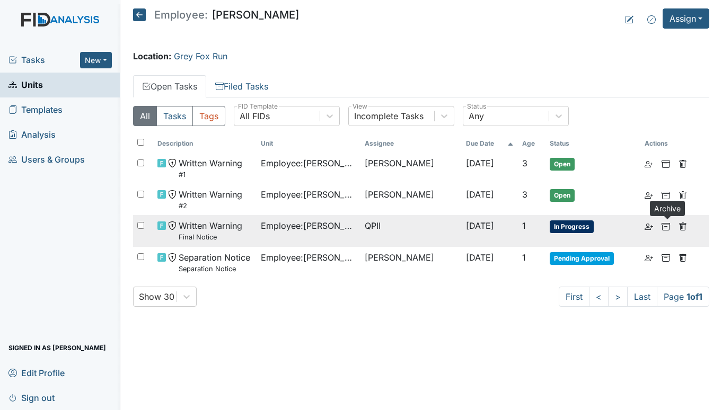
click at [667, 226] on use at bounding box center [666, 226] width 8 height 7
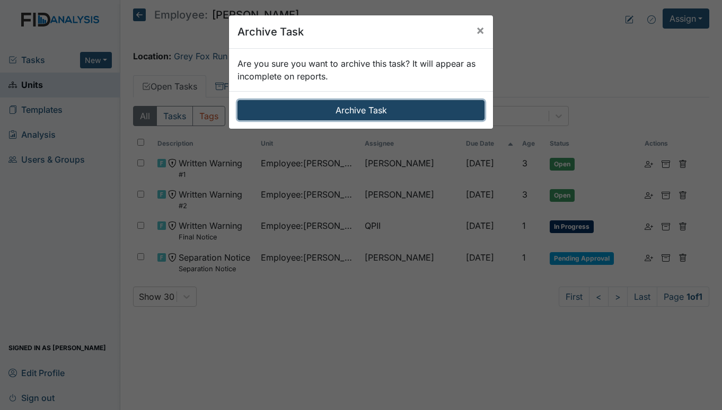
click at [338, 109] on button "Archive Task" at bounding box center [360, 110] width 247 height 20
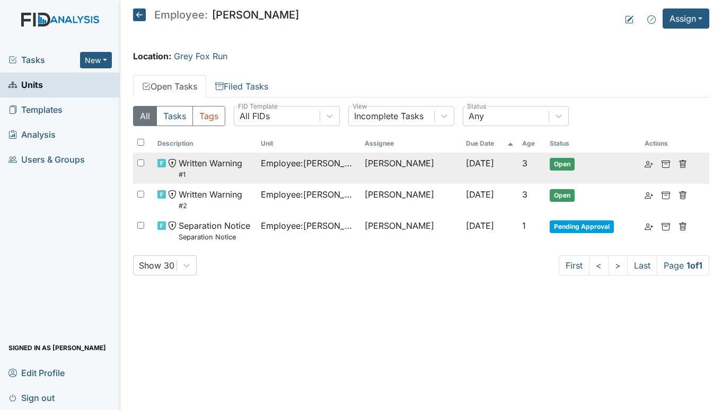
click at [300, 159] on span "Employee : Rector, Kimberly" at bounding box center [308, 163] width 95 height 13
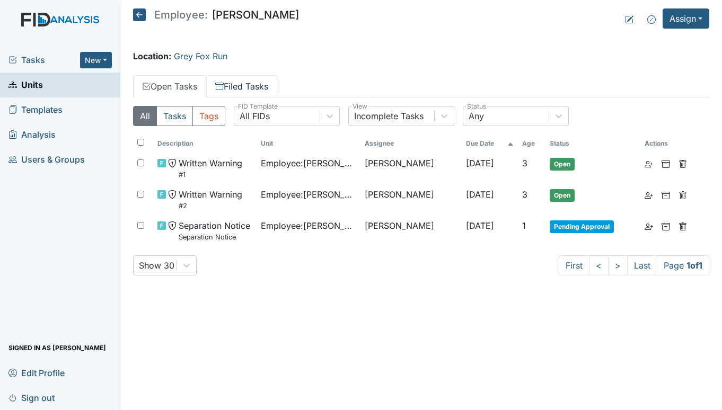
click at [237, 84] on link "Filed Tasks" at bounding box center [241, 86] width 71 height 22
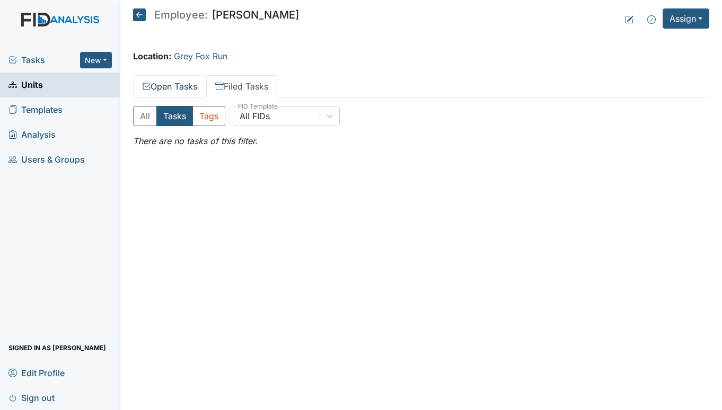
click at [177, 82] on link "Open Tasks" at bounding box center [169, 86] width 73 height 22
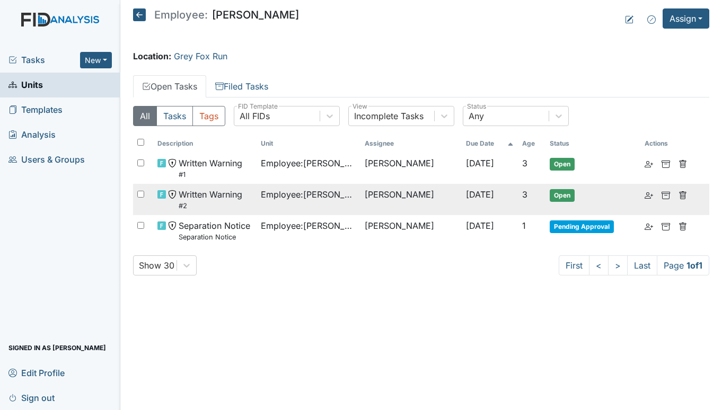
click at [293, 196] on span "Employee : Rector, Kimberly" at bounding box center [308, 194] width 95 height 13
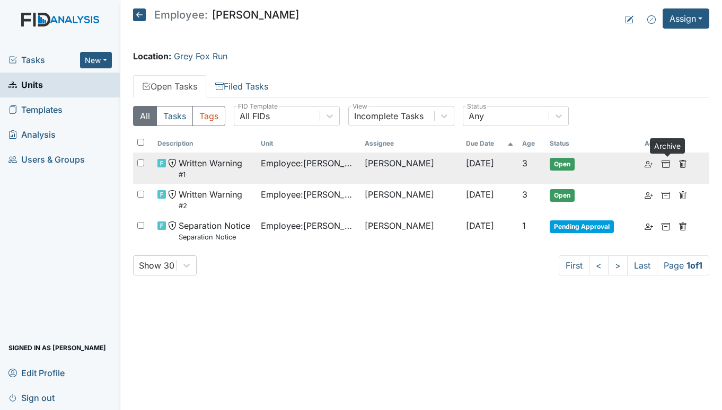
click at [669, 162] on use at bounding box center [666, 164] width 8 height 7
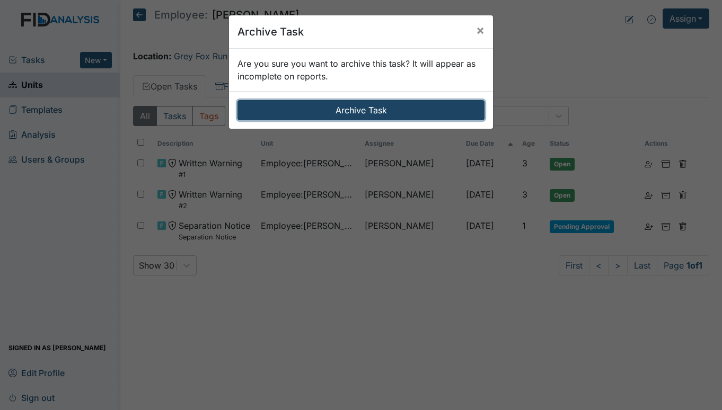
click at [371, 107] on button "Archive Task" at bounding box center [360, 110] width 247 height 20
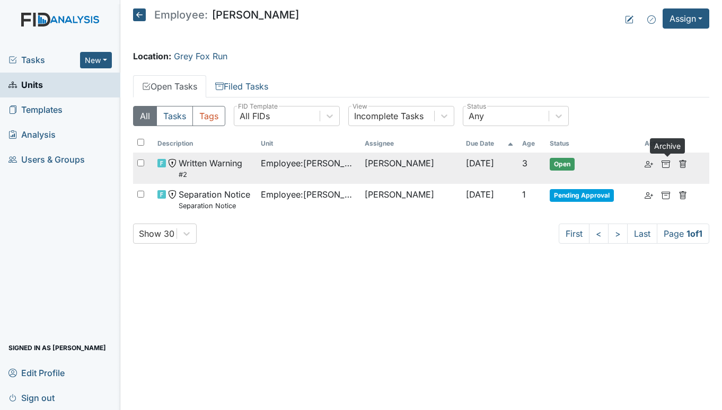
click at [666, 161] on icon at bounding box center [666, 164] width 8 height 8
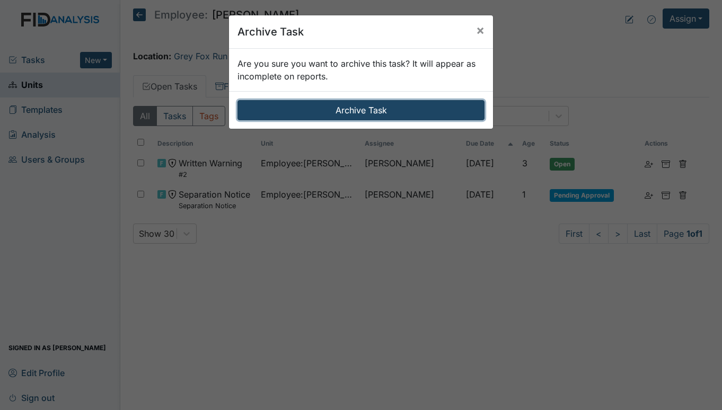
click at [353, 109] on button "Archive Task" at bounding box center [360, 110] width 247 height 20
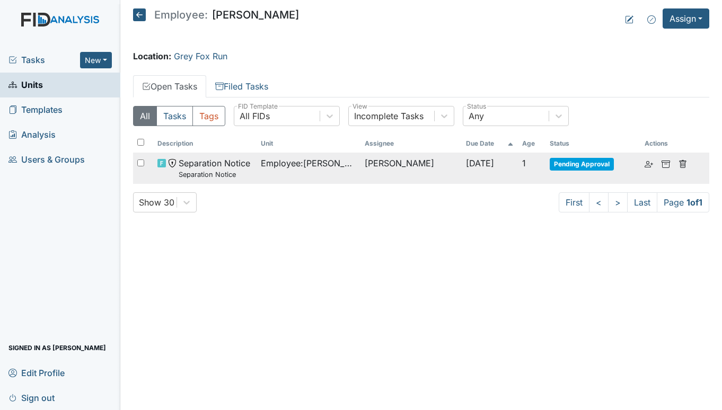
click at [412, 165] on td "Catherine Price" at bounding box center [411, 168] width 102 height 31
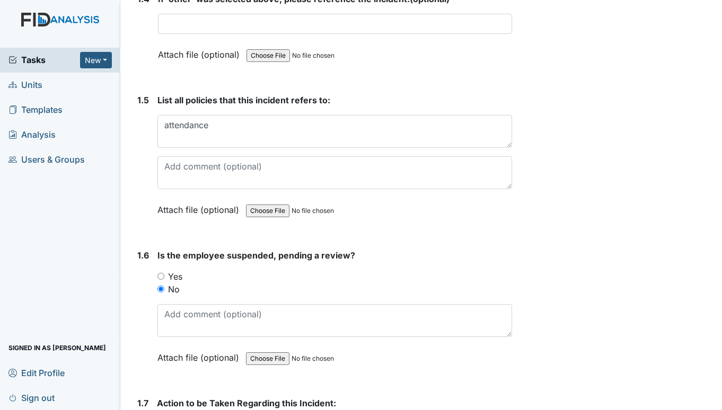
scroll to position [796, 0]
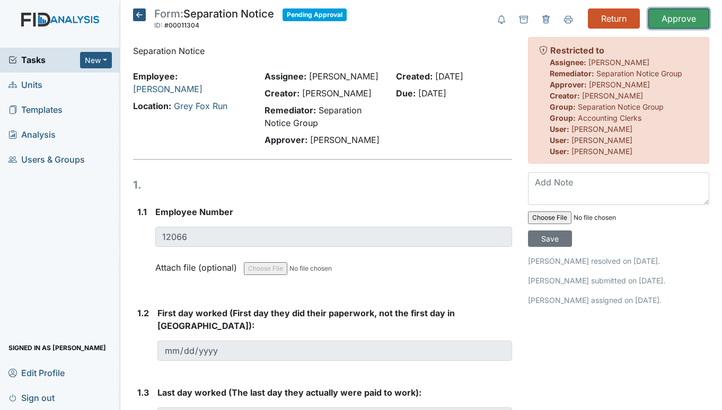
click at [664, 16] on input "Approve" at bounding box center [678, 18] width 61 height 20
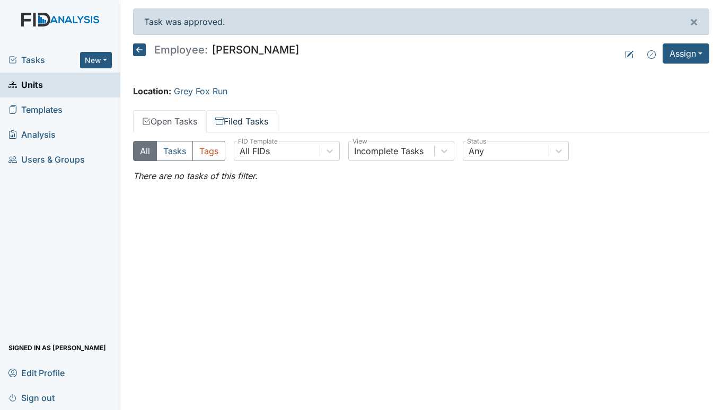
click at [256, 119] on link "Filed Tasks" at bounding box center [241, 121] width 71 height 22
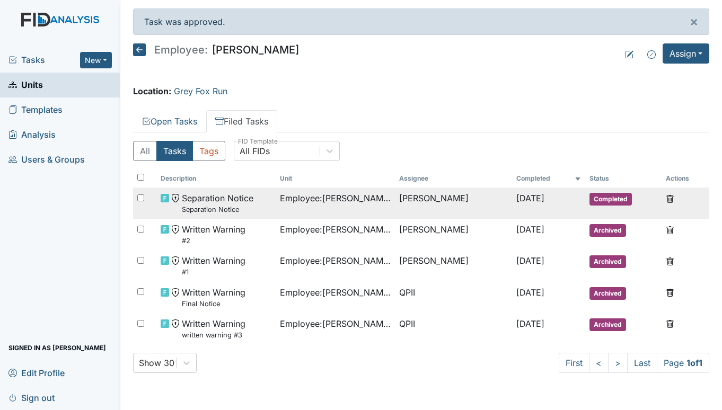
click at [280, 196] on span "Employee : [PERSON_NAME]" at bounding box center [335, 198] width 111 height 13
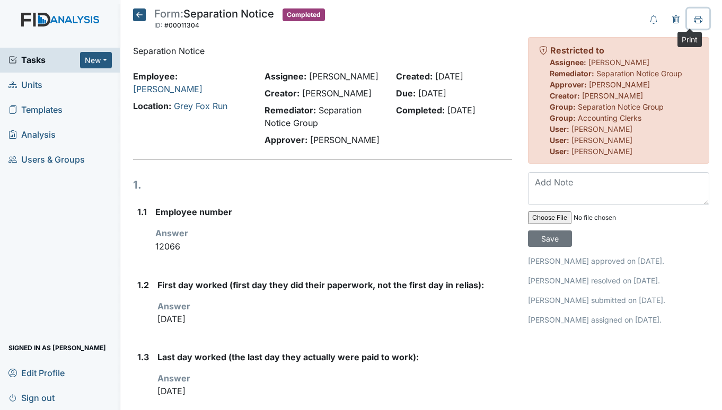
click at [694, 18] on icon at bounding box center [698, 19] width 8 height 6
click at [137, 15] on icon at bounding box center [139, 14] width 13 height 13
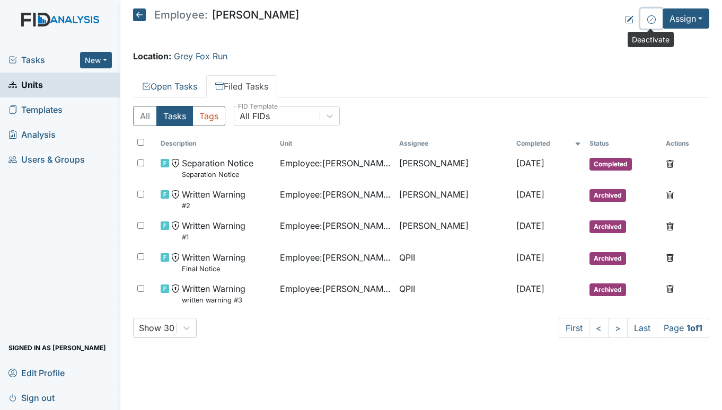
click at [652, 20] on icon at bounding box center [651, 19] width 8 height 8
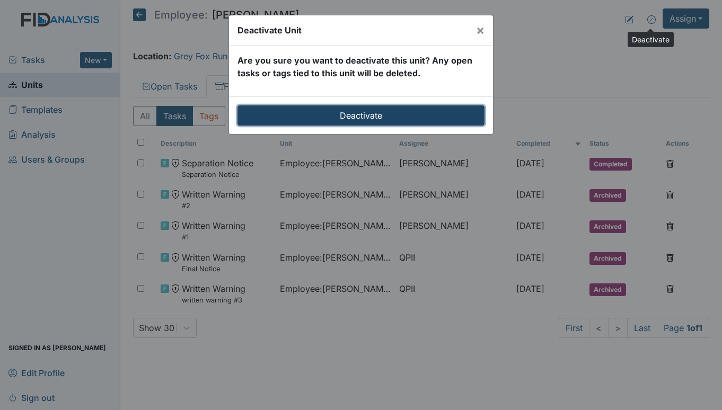
click at [393, 110] on input "Deactivate" at bounding box center [360, 115] width 247 height 20
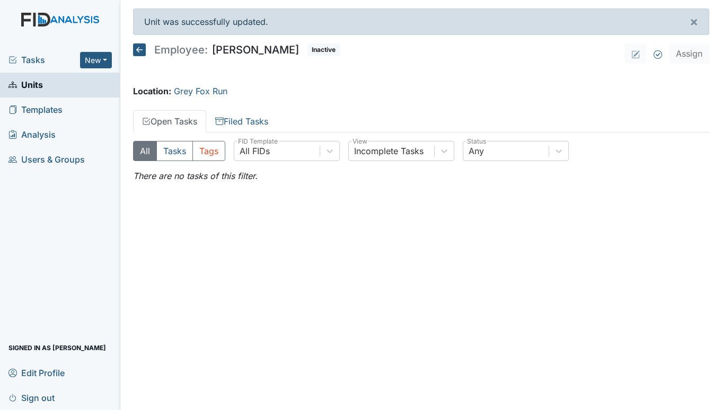
click at [47, 58] on span "Tasks" at bounding box center [44, 60] width 72 height 13
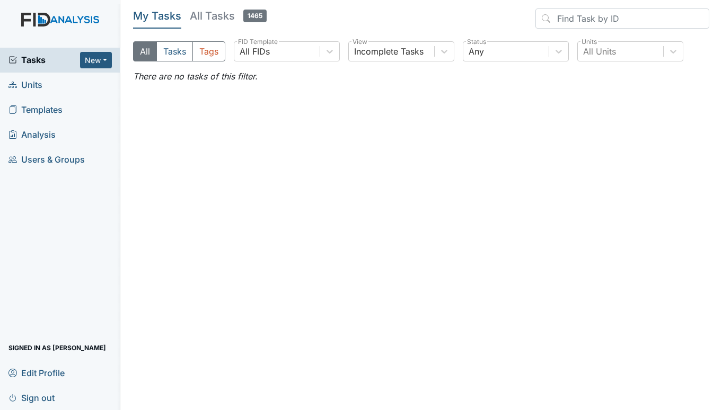
click at [31, 81] on span "Units" at bounding box center [25, 85] width 34 height 16
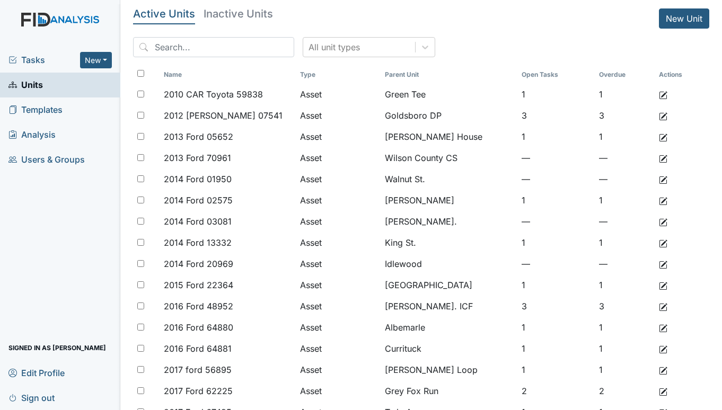
click at [47, 59] on span "Tasks" at bounding box center [44, 60] width 72 height 13
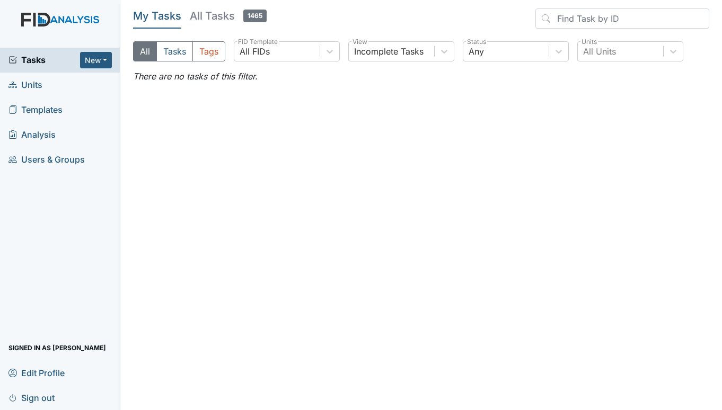
click at [40, 85] on span "Units" at bounding box center [25, 85] width 34 height 16
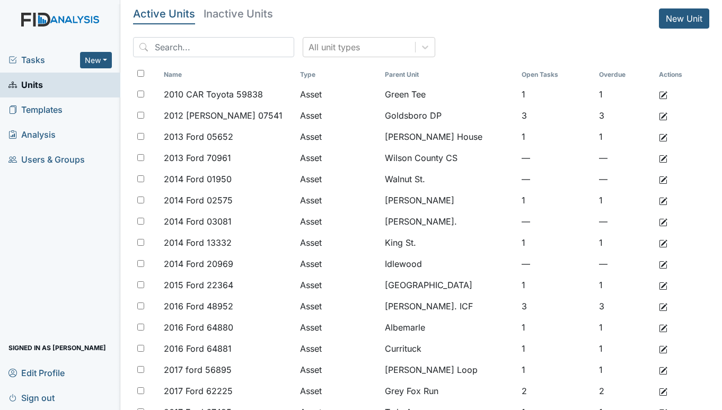
click at [460, 46] on div "All unit types" at bounding box center [421, 51] width 576 height 29
click at [28, 58] on span "Tasks" at bounding box center [44, 60] width 72 height 13
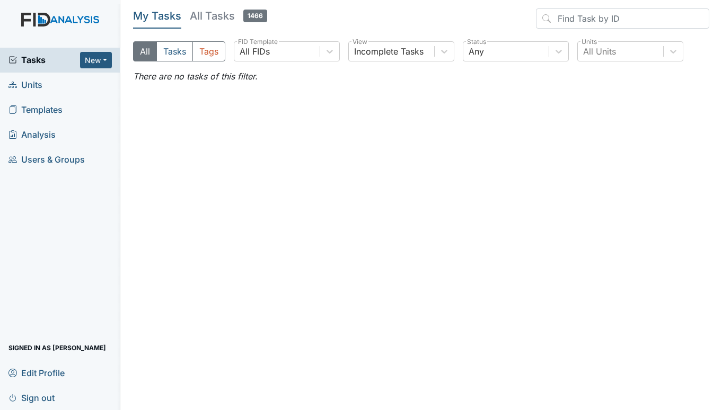
click at [29, 79] on span "Units" at bounding box center [25, 85] width 34 height 16
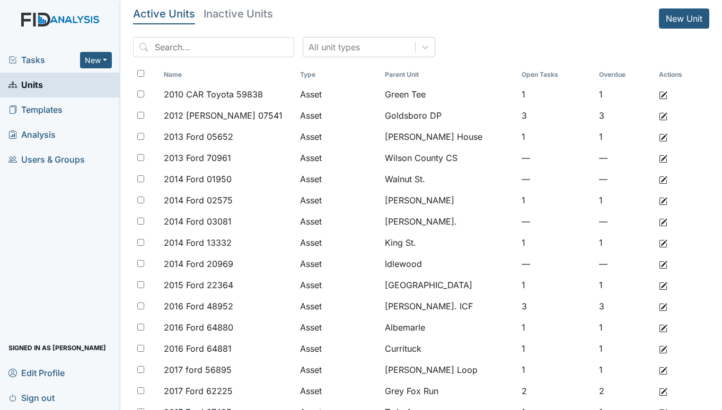
click at [40, 60] on span "Tasks" at bounding box center [44, 60] width 72 height 13
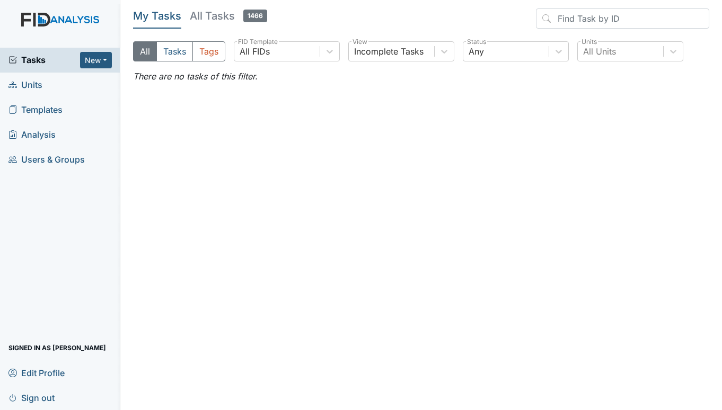
click at [39, 83] on span "Units" at bounding box center [25, 85] width 34 height 16
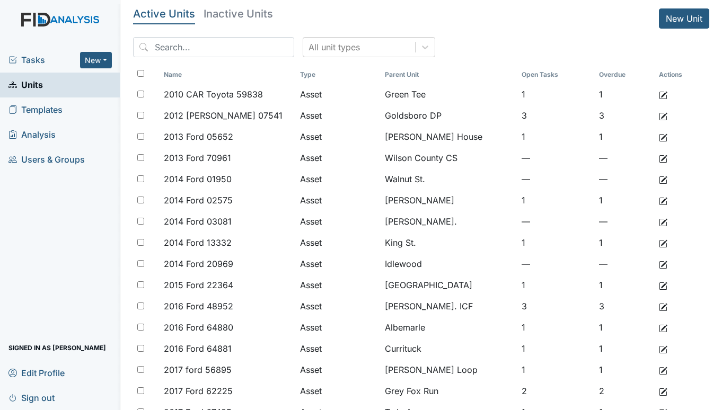
click at [45, 59] on span "Tasks" at bounding box center [44, 60] width 72 height 13
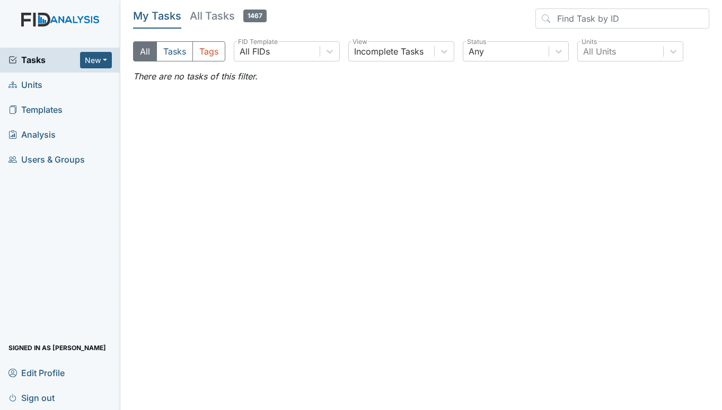
click at [28, 87] on span "Units" at bounding box center [25, 85] width 34 height 16
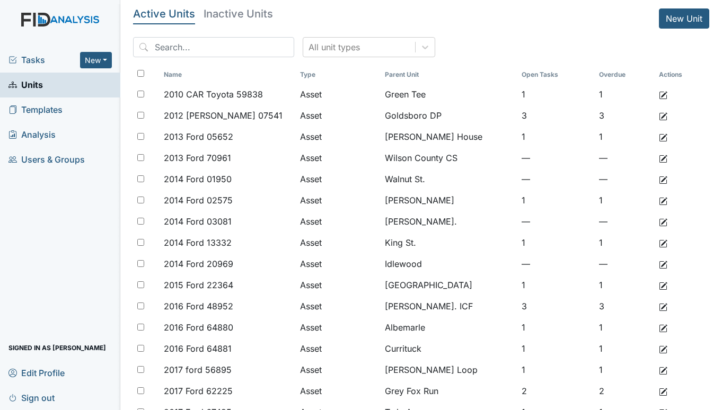
click at [40, 61] on span "Tasks" at bounding box center [44, 60] width 72 height 13
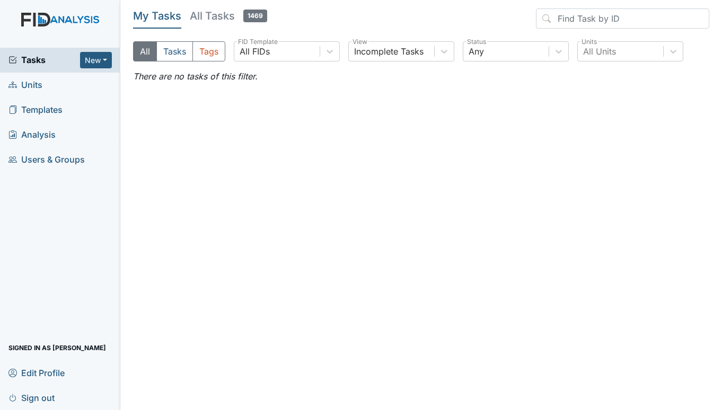
click at [34, 83] on span "Units" at bounding box center [25, 85] width 34 height 16
